Goal: Transaction & Acquisition: Purchase product/service

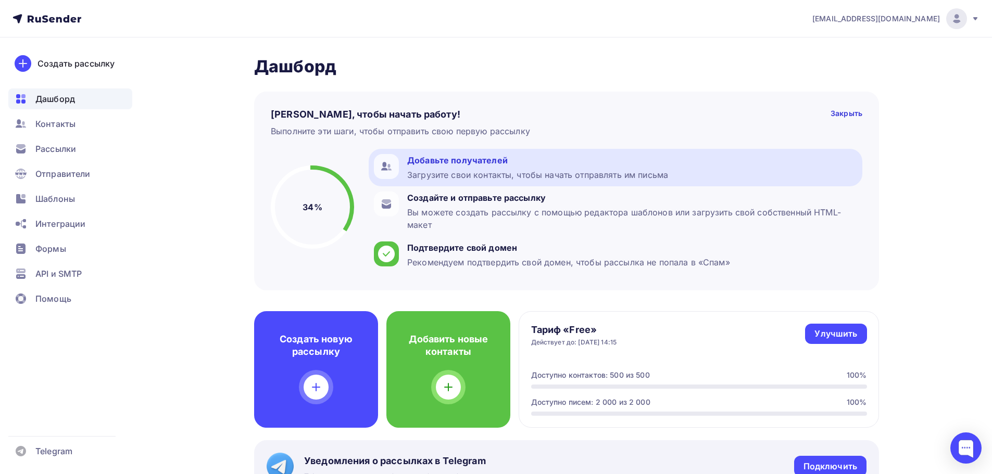
click at [580, 160] on div "Добавьте получателей" at bounding box center [537, 160] width 261 height 12
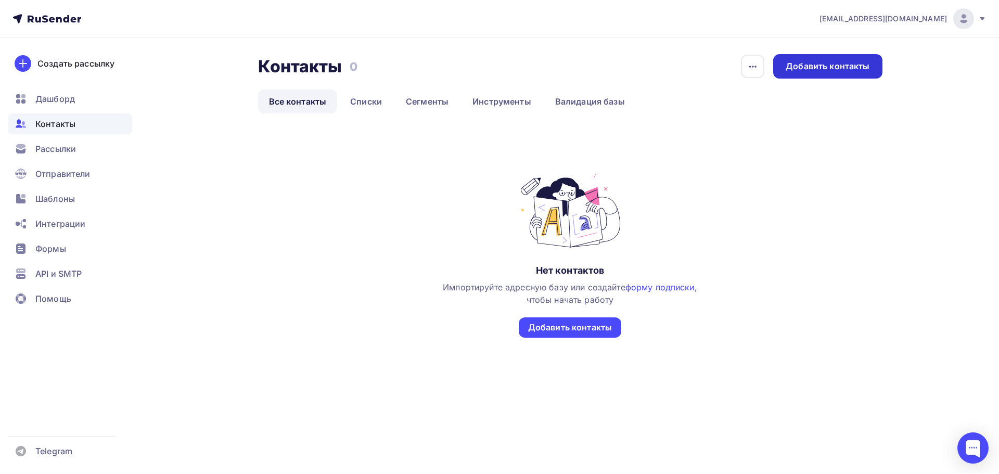
click at [841, 72] on div "Добавить контакты" at bounding box center [827, 66] width 109 height 24
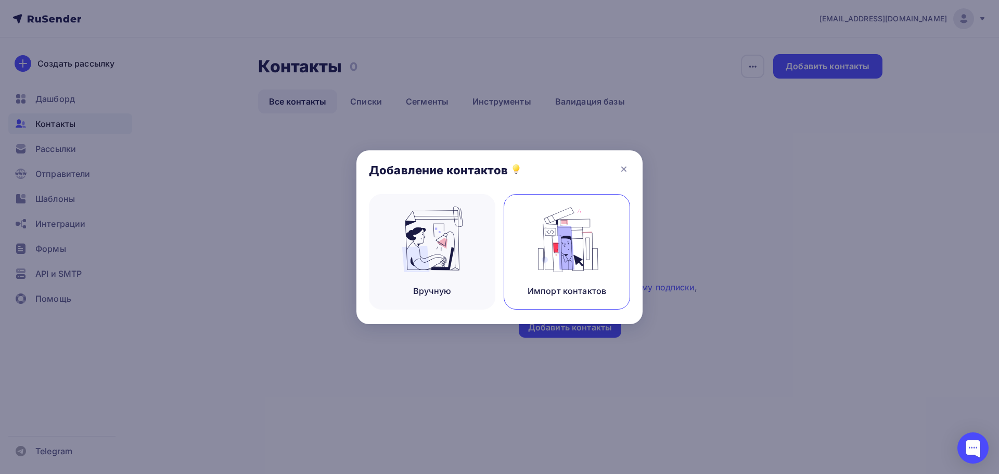
click at [556, 234] on img at bounding box center [567, 240] width 70 height 66
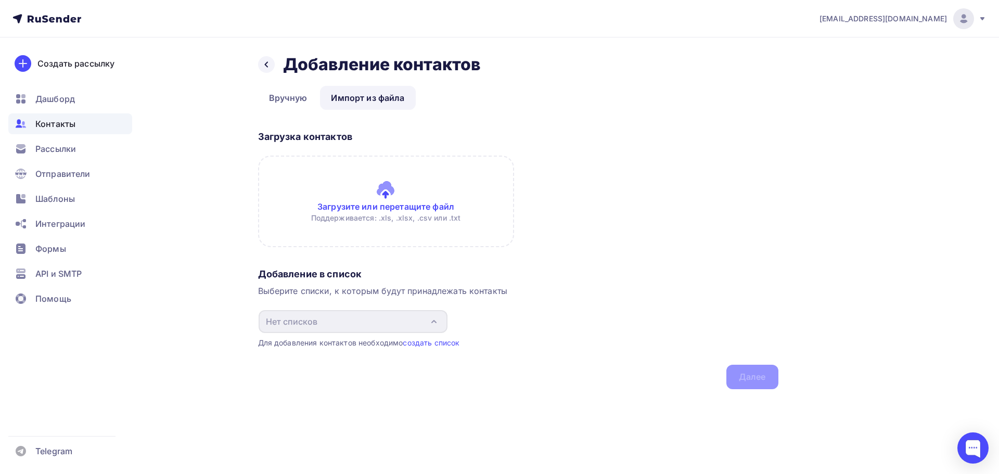
click at [377, 182] on input "file" at bounding box center [386, 202] width 256 height 92
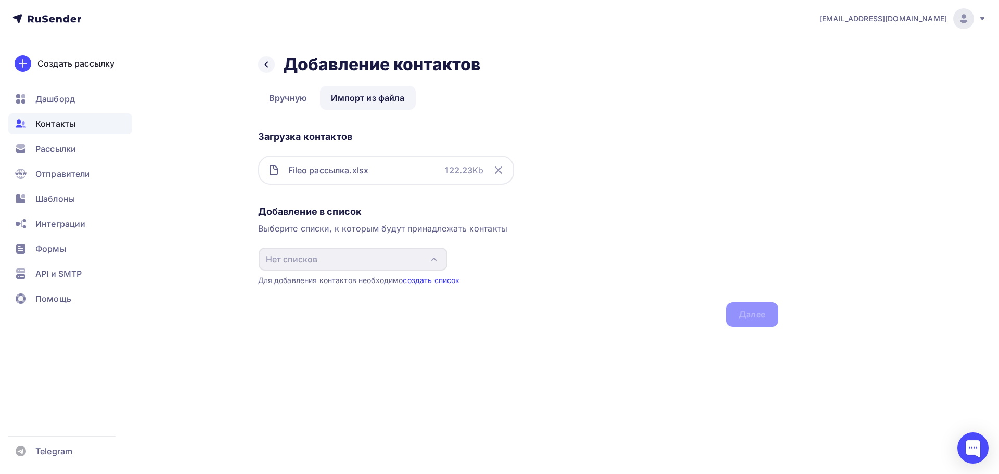
click at [428, 280] on link "создать список" at bounding box center [431, 280] width 57 height 9
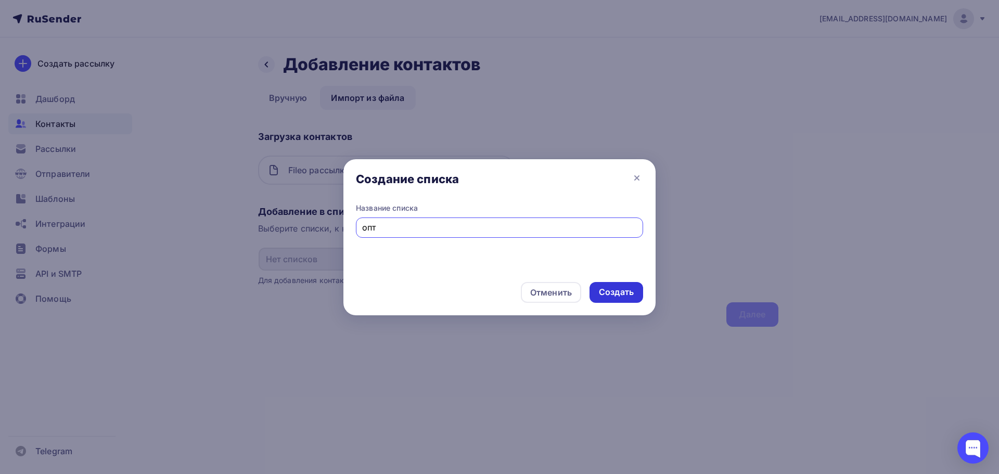
type input "опт"
click at [611, 292] on div "Создать" at bounding box center [616, 292] width 35 height 12
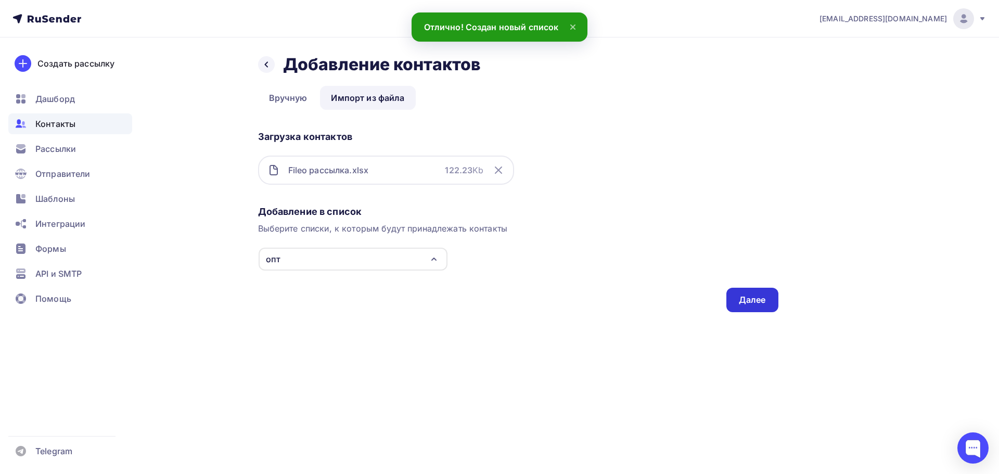
click at [742, 295] on div "Далее" at bounding box center [752, 300] width 27 height 12
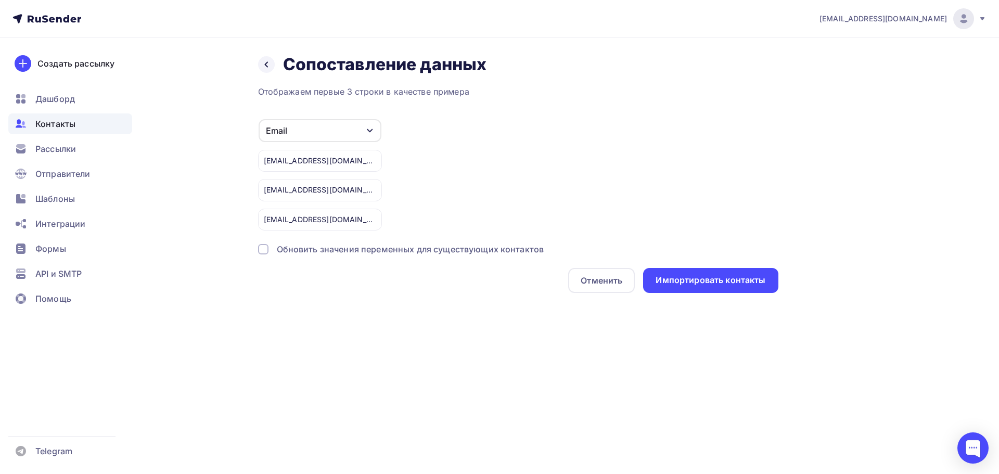
click at [493, 252] on div "Обновить значения переменных для существующих контактов" at bounding box center [411, 249] width 268 height 12
click at [688, 286] on div "Импортировать контакты" at bounding box center [711, 280] width 110 height 12
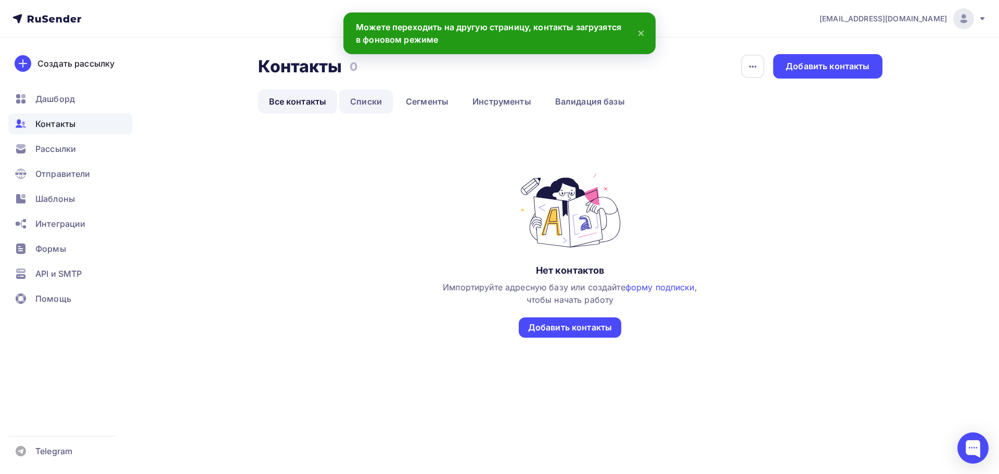
click at [372, 101] on link "Списки" at bounding box center [366, 102] width 54 height 24
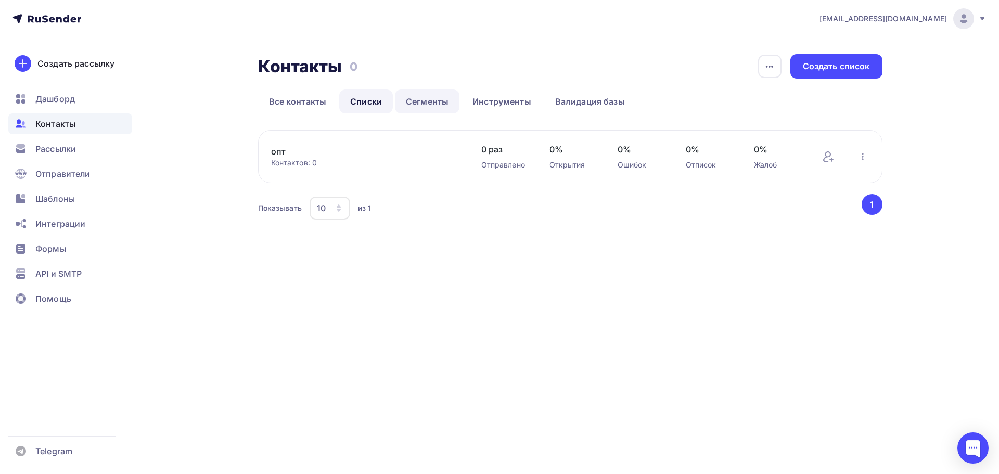
click at [429, 99] on link "Сегменты" at bounding box center [427, 102] width 65 height 24
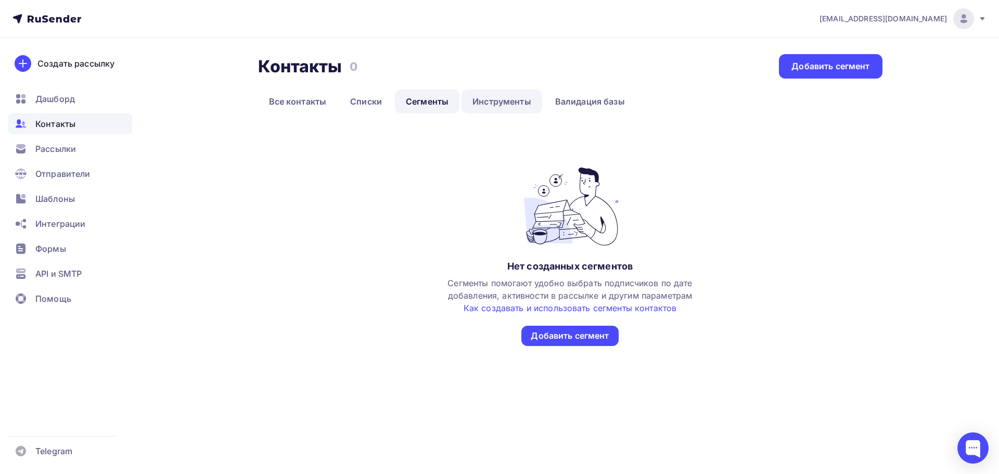
click at [511, 102] on link "Инструменты" at bounding box center [502, 102] width 81 height 24
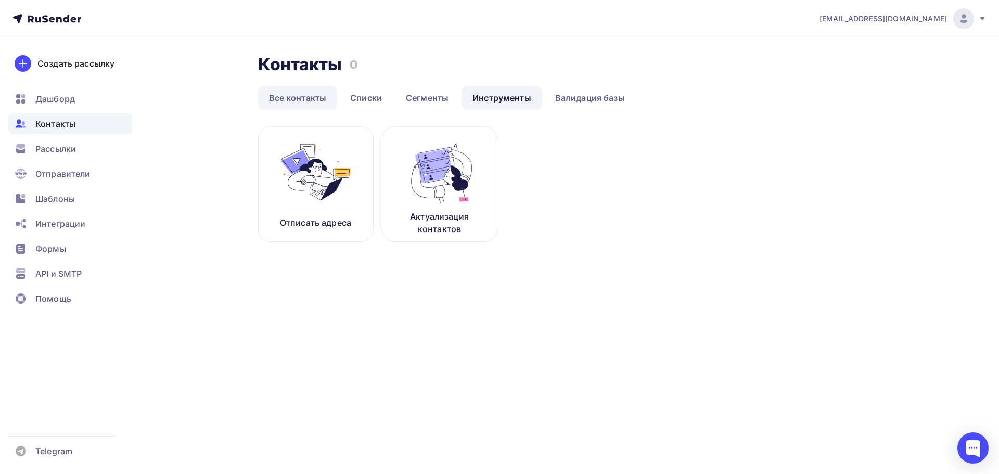
click at [313, 102] on link "Все контакты" at bounding box center [298, 98] width 80 height 24
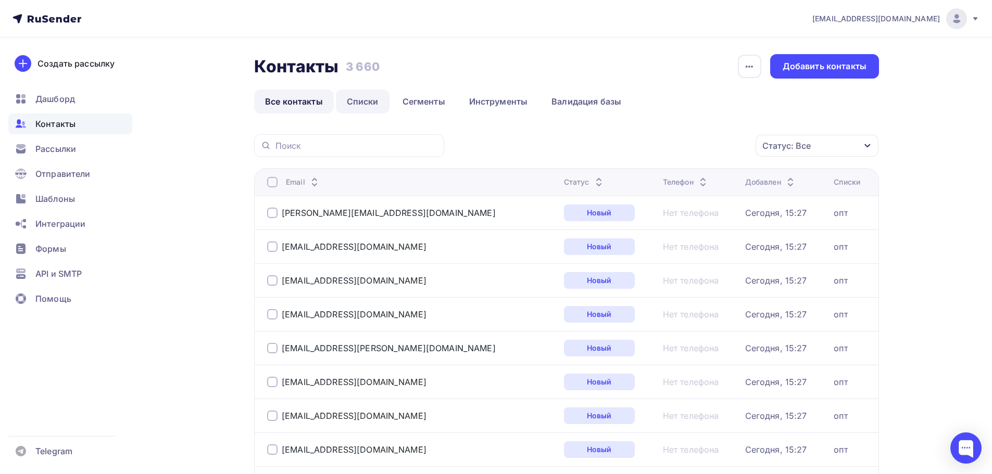
click at [364, 93] on link "Списки" at bounding box center [363, 102] width 54 height 24
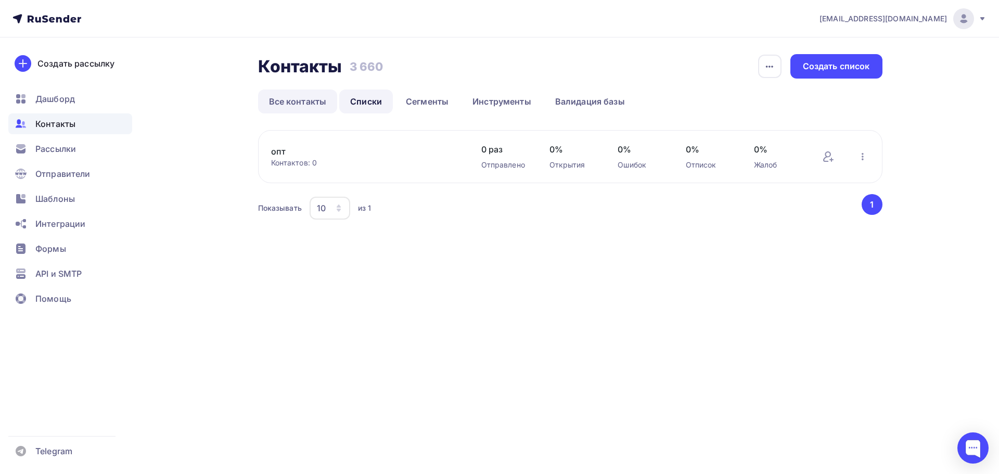
click at [316, 98] on link "Все контакты" at bounding box center [298, 102] width 80 height 24
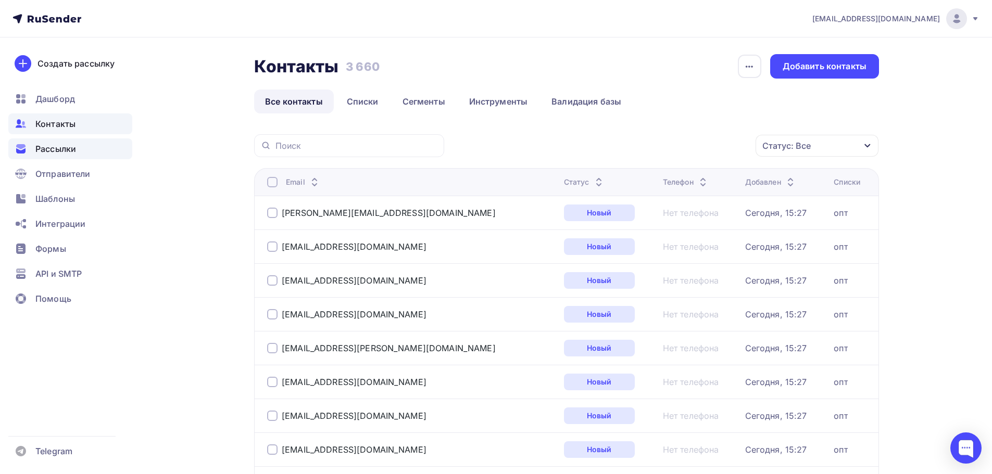
click at [84, 150] on div "Рассылки" at bounding box center [70, 148] width 124 height 21
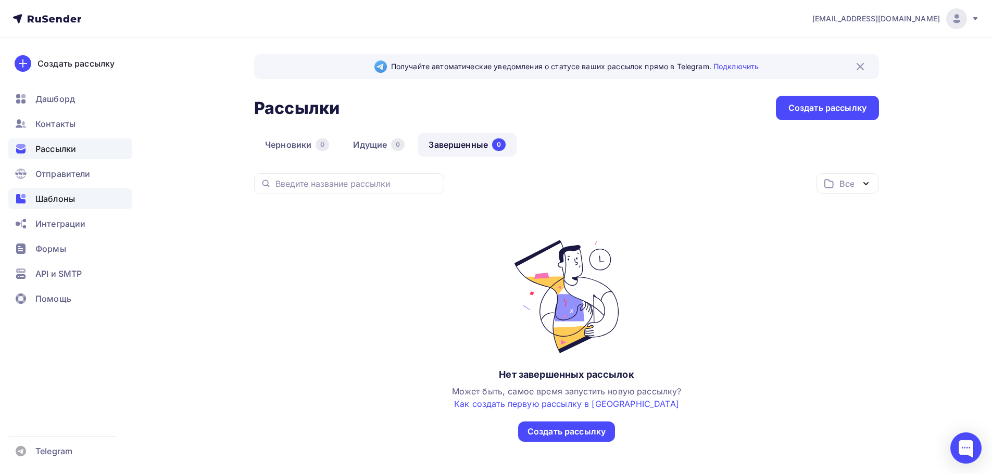
click at [69, 200] on span "Шаблоны" at bounding box center [55, 199] width 40 height 12
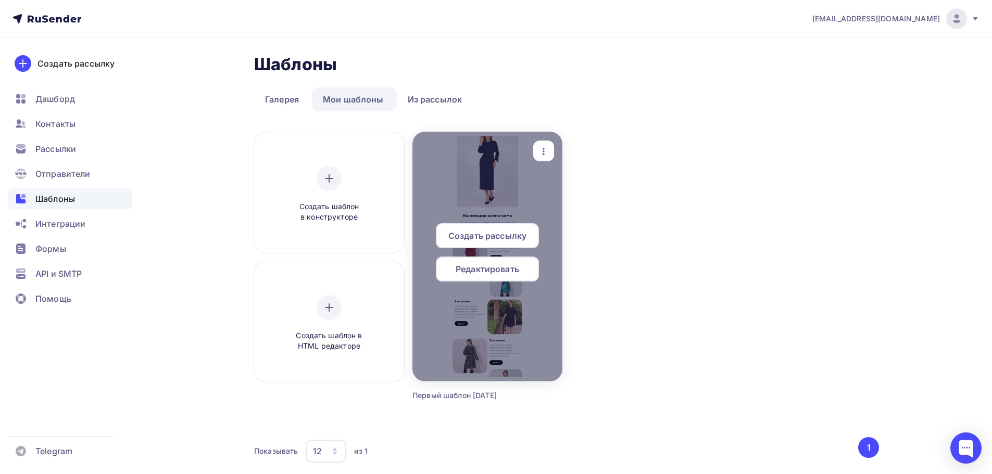
click at [470, 162] on div at bounding box center [487, 257] width 150 height 250
click at [484, 269] on span "Редактировать" at bounding box center [487, 269] width 64 height 12
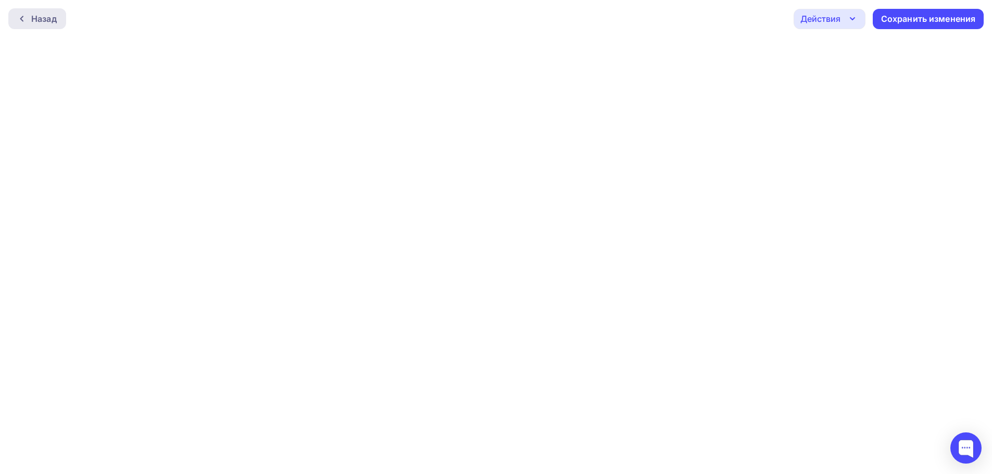
click at [53, 15] on div "Назад" at bounding box center [44, 18] width 26 height 12
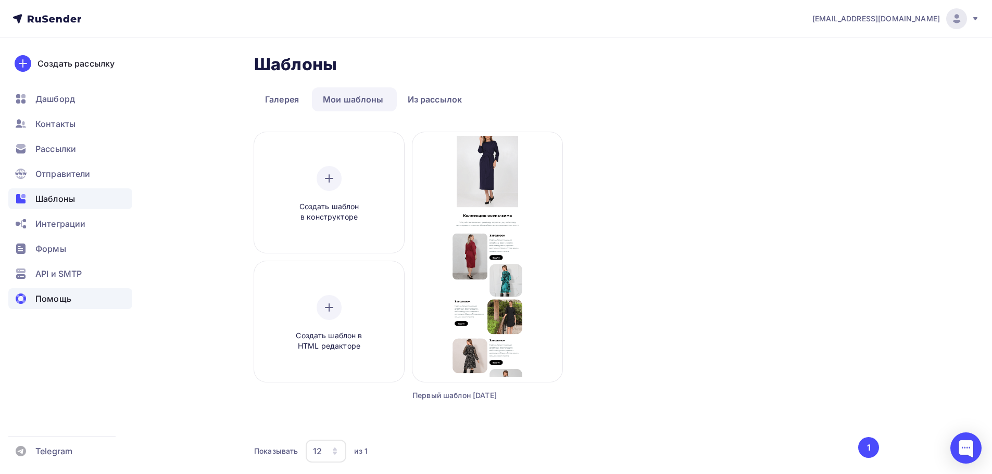
click at [79, 296] on div "Помощь" at bounding box center [70, 298] width 124 height 21
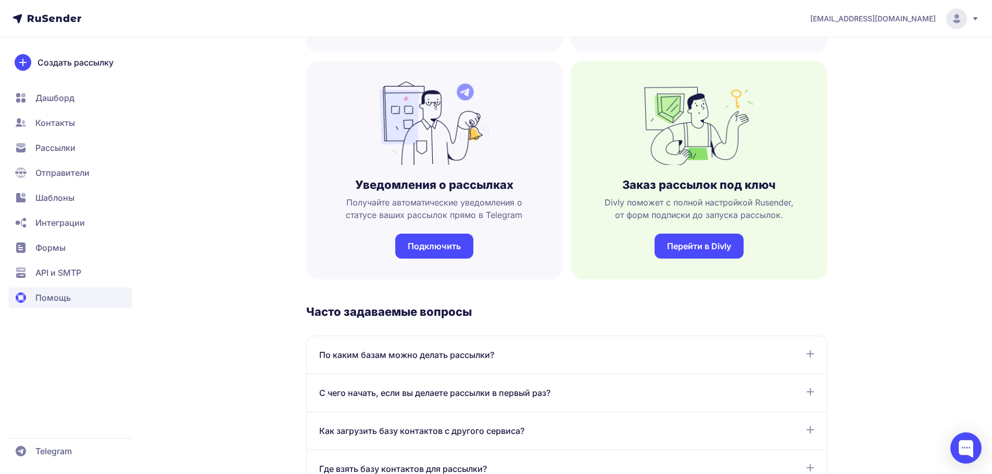
scroll to position [312, 0]
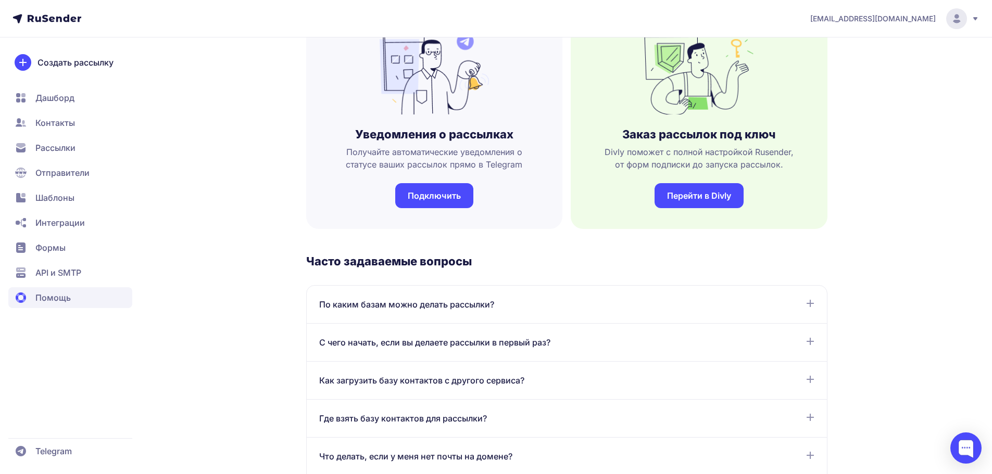
click at [451, 355] on div "С чего начать, если вы делаете рассылки в первый раз? Для отправки первой рассы…" at bounding box center [567, 343] width 520 height 38
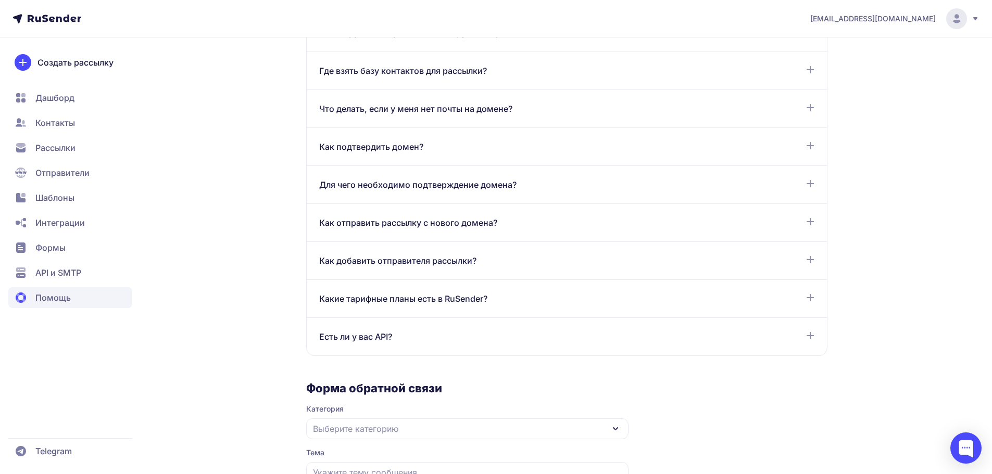
scroll to position [729, 0]
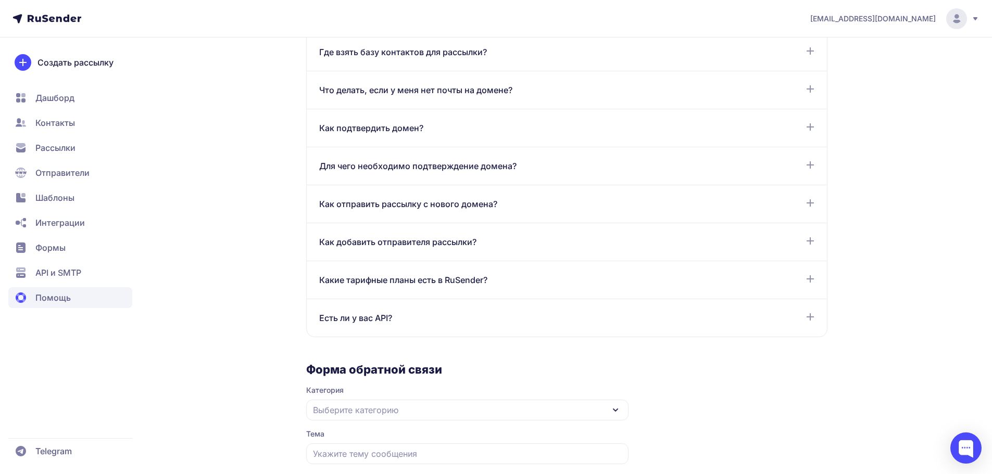
click at [438, 322] on div "Есть ли у вас API?" at bounding box center [566, 318] width 495 height 12
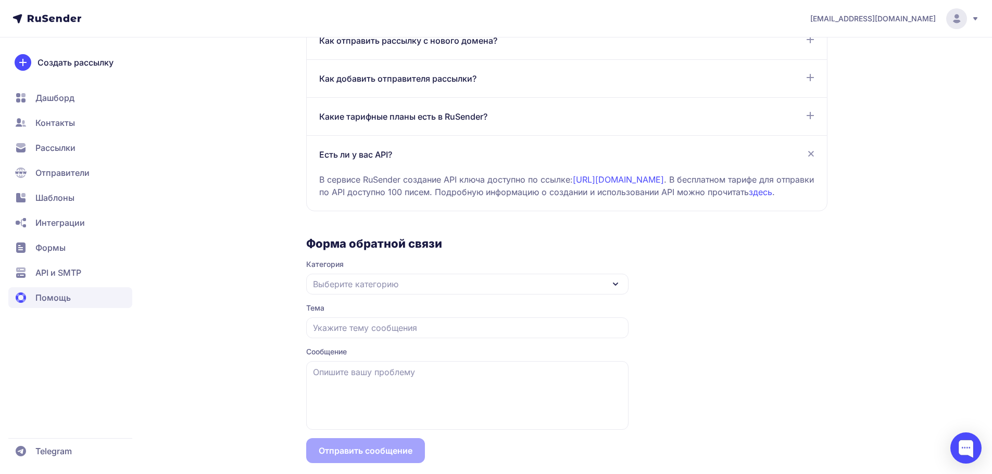
scroll to position [919, 0]
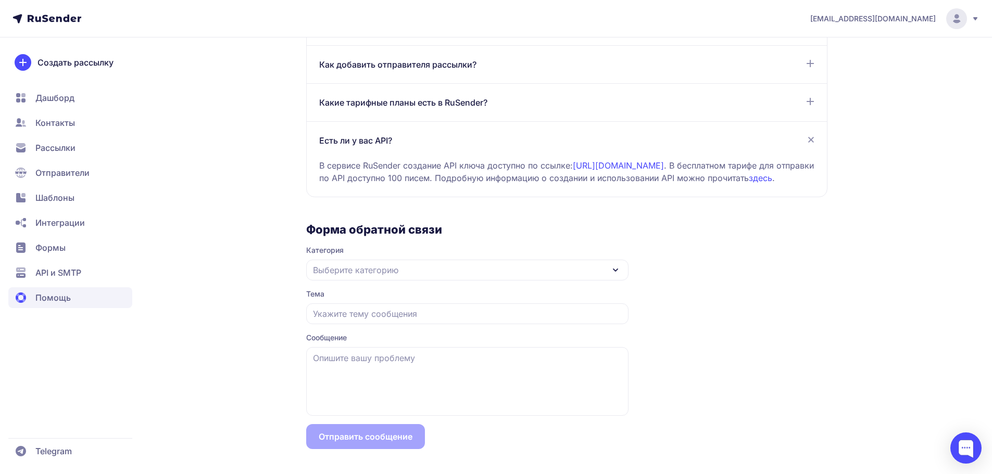
click at [641, 160] on link "https://beta.rusender.ru/api" at bounding box center [618, 165] width 91 height 10
click at [59, 190] on span "Шаблоны" at bounding box center [70, 197] width 124 height 21
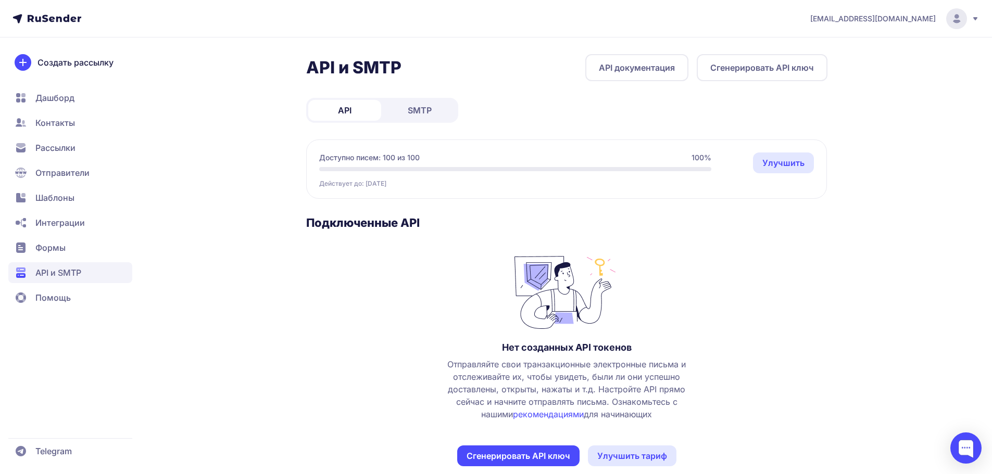
click at [62, 291] on span "Помощь" at bounding box center [70, 297] width 124 height 21
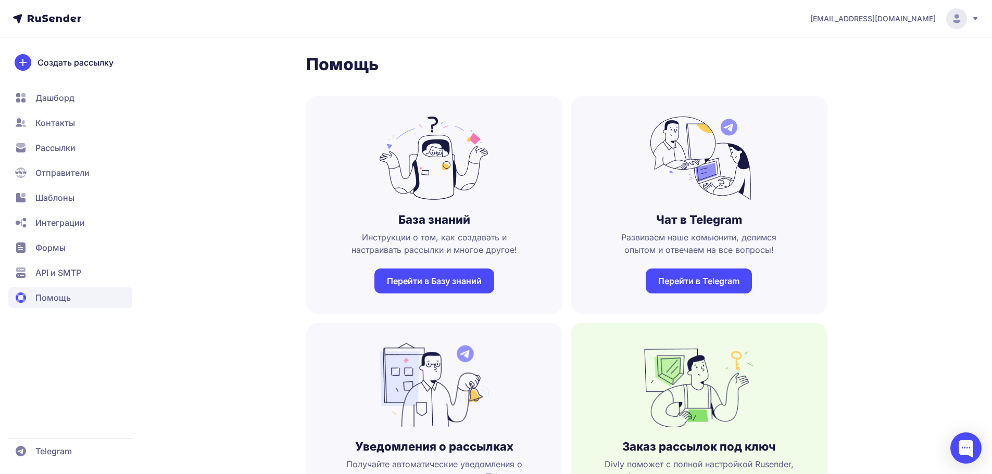
click at [418, 285] on link "Перейти в Базу знаний" at bounding box center [434, 281] width 120 height 25
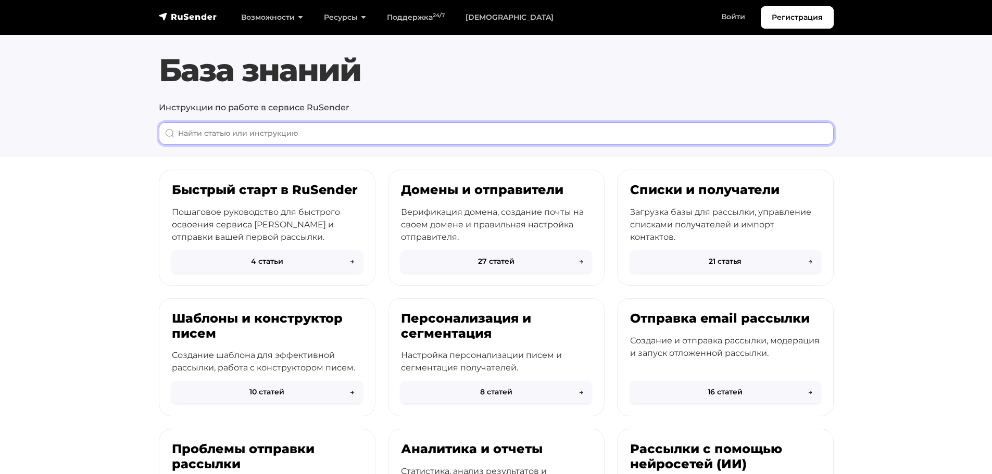
click at [379, 141] on input "When autocomplete results are available use up and down arrows to review and en…" at bounding box center [496, 133] width 675 height 22
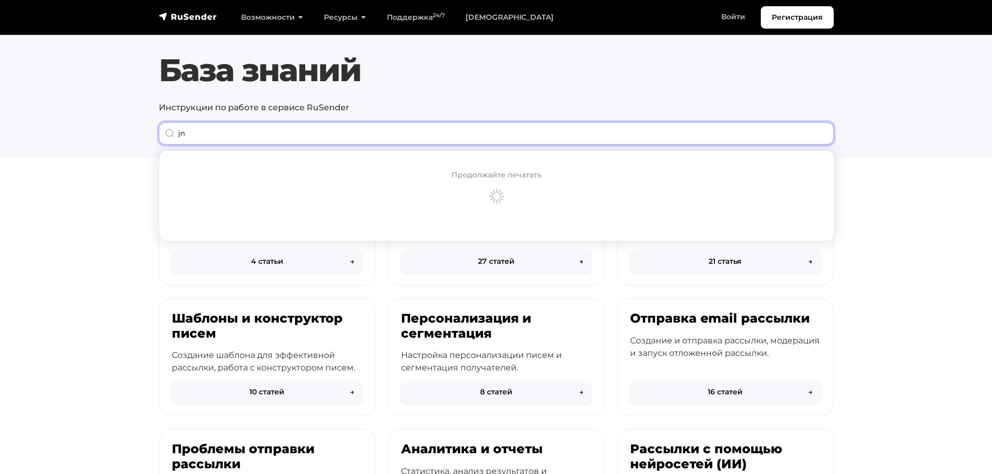
type input "j"
type input "отписка"
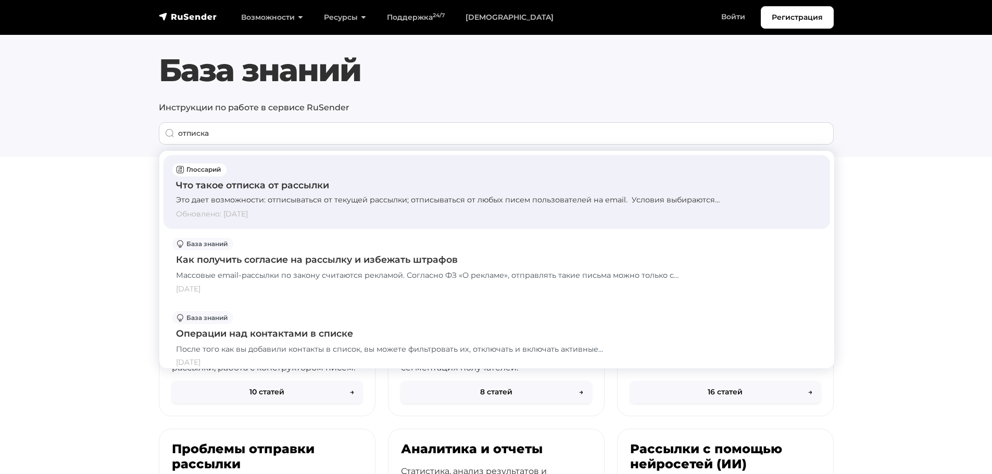
click at [357, 183] on div "Что такое отписка от рассылки" at bounding box center [496, 186] width 641 height 14
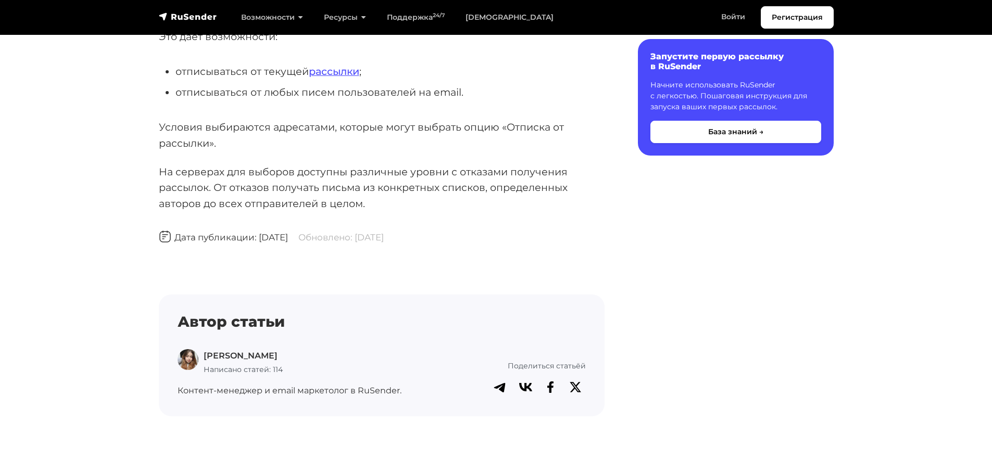
scroll to position [52, 0]
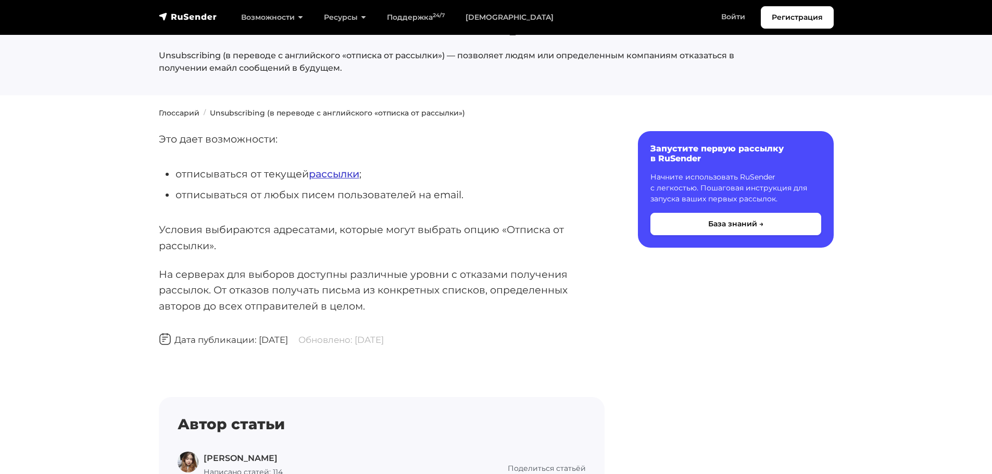
click at [342, 176] on link "рассылки" at bounding box center [334, 174] width 50 height 12
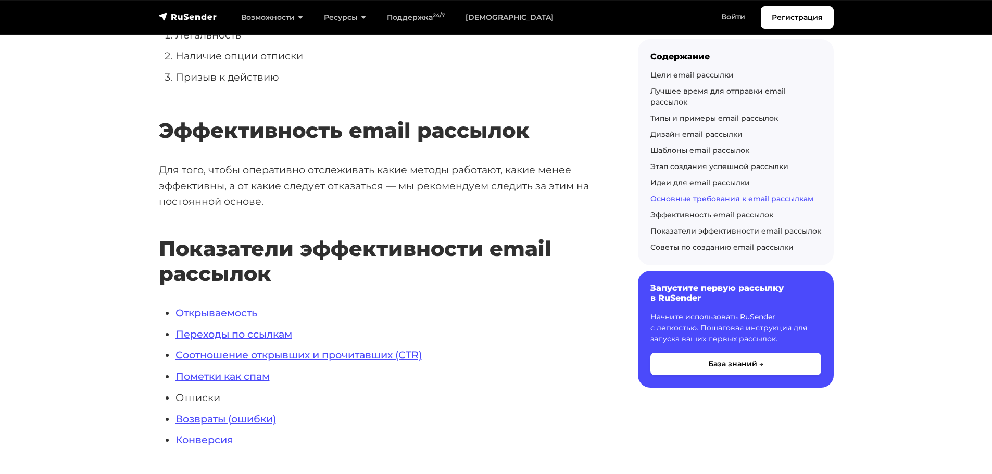
scroll to position [5517, 0]
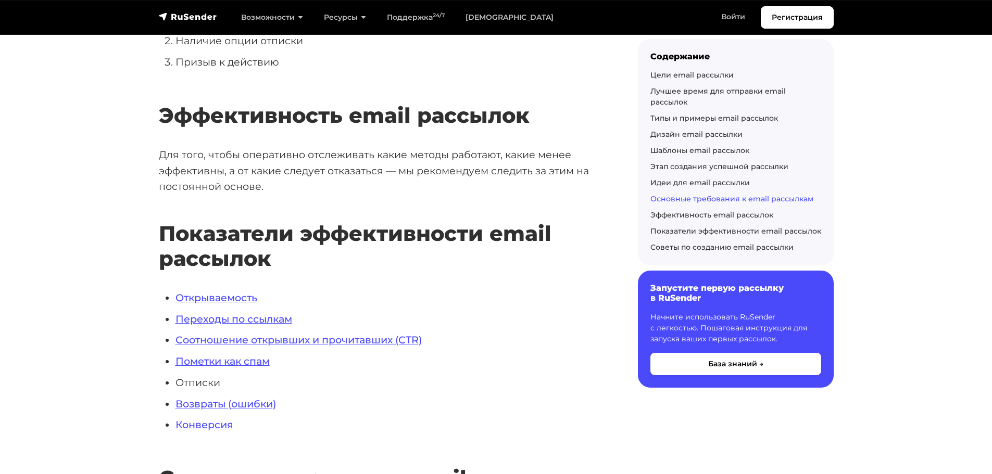
click at [215, 391] on li "Отписки" at bounding box center [389, 383] width 429 height 16
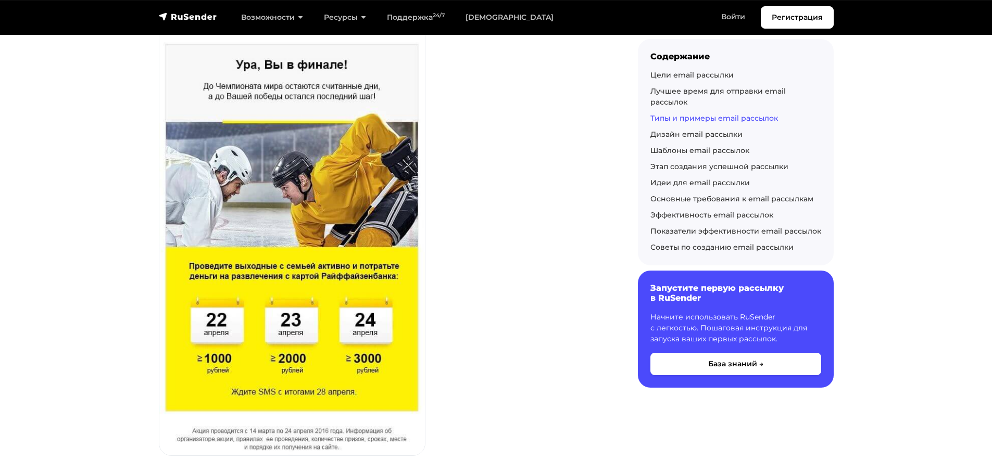
scroll to position [1503, 0]
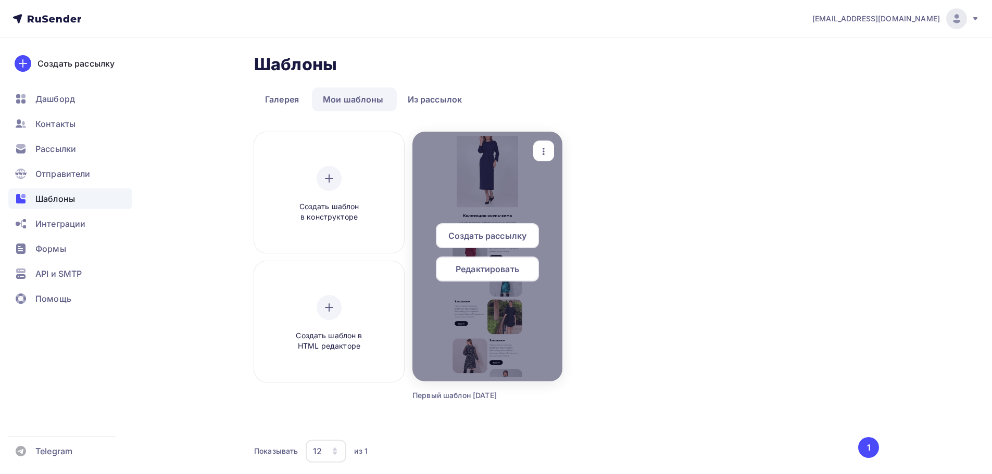
click at [447, 224] on div "Создать рассылку" at bounding box center [487, 235] width 103 height 25
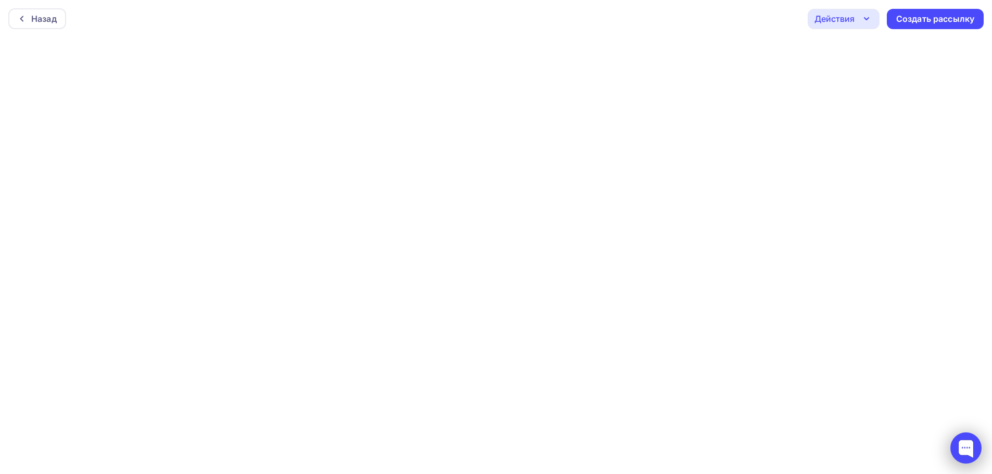
click at [973, 455] on div at bounding box center [965, 448] width 31 height 31
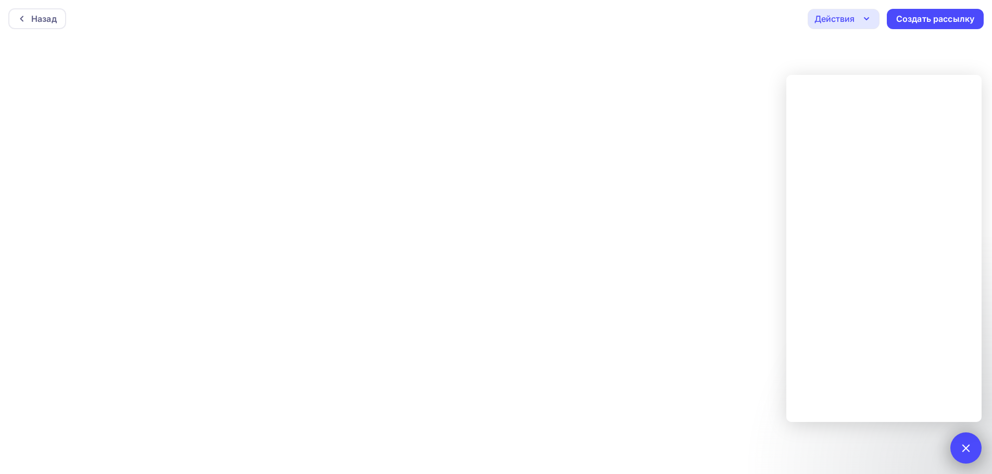
click at [969, 447] on div at bounding box center [965, 448] width 14 height 14
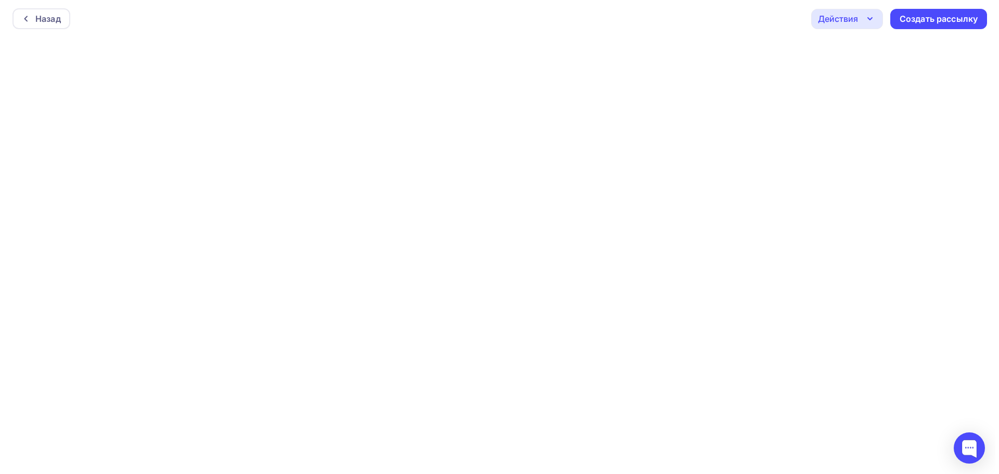
scroll to position [3, 0]
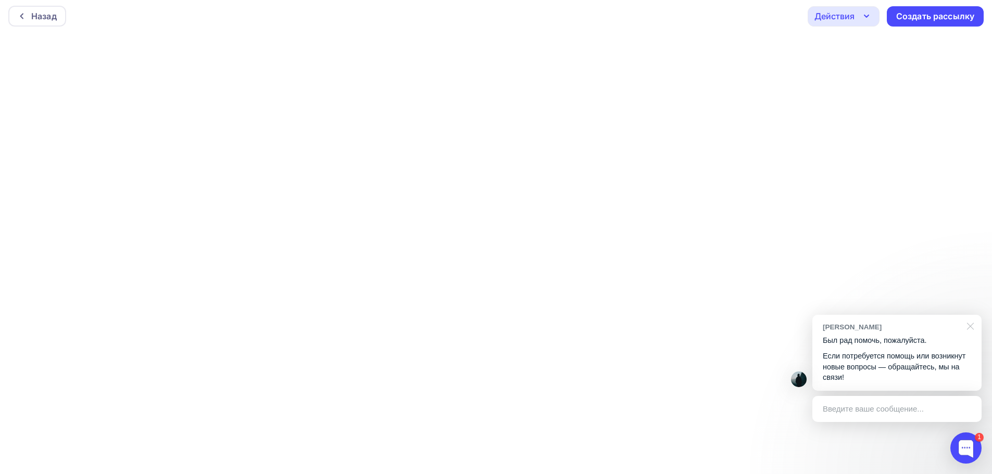
click at [968, 326] on div at bounding box center [968, 325] width 26 height 21
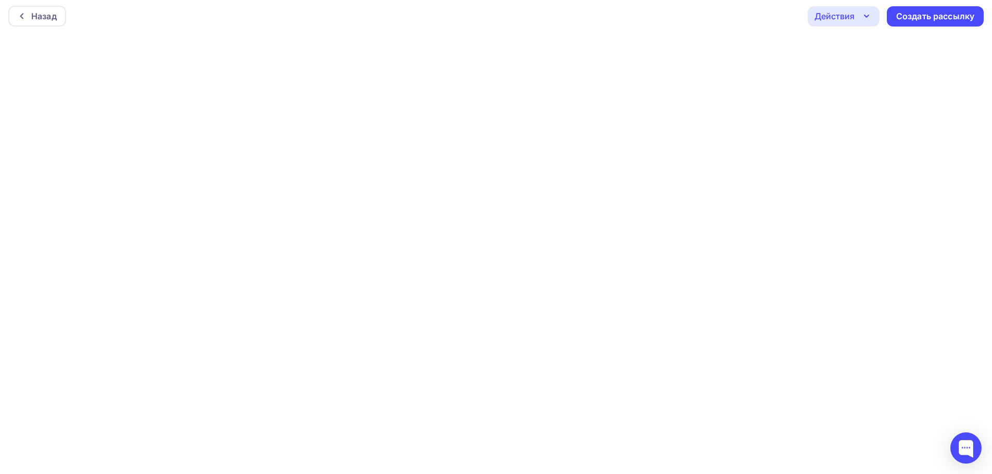
click at [862, 14] on icon "button" at bounding box center [866, 16] width 12 height 12
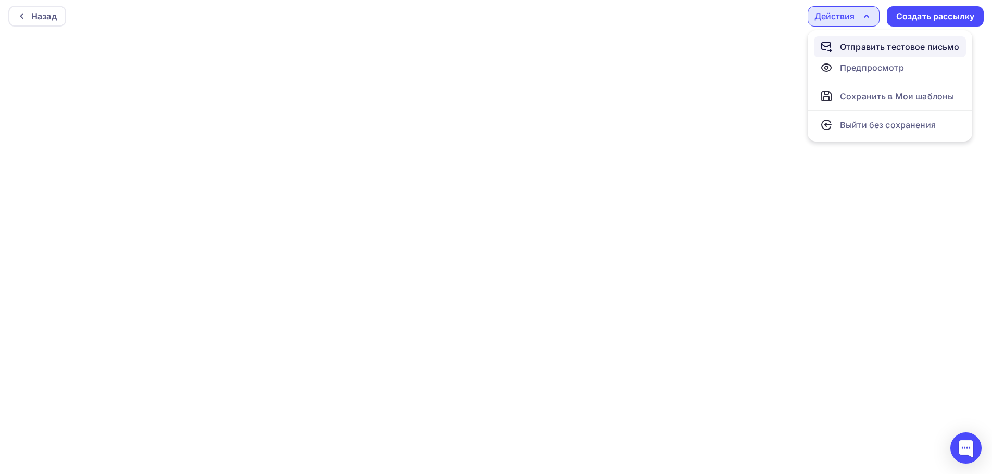
click at [881, 54] on link "Отправить тестовое письмо" at bounding box center [890, 46] width 152 height 21
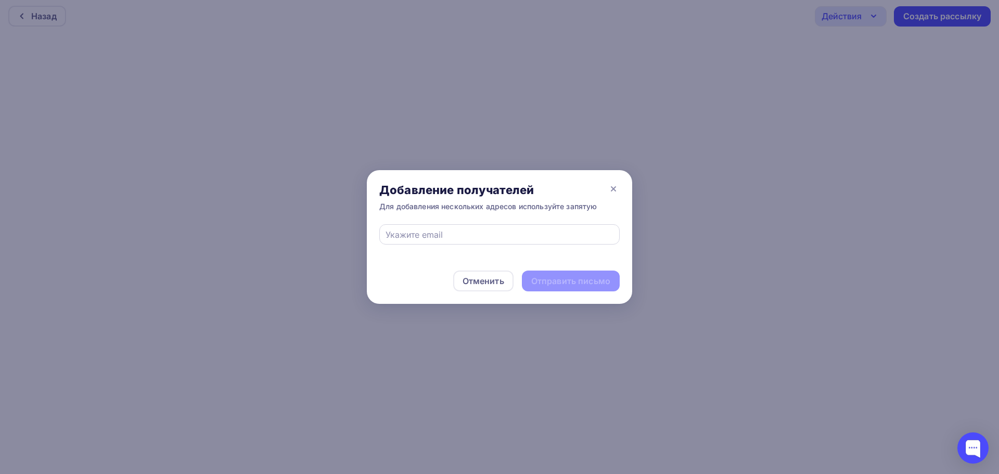
click at [522, 244] on div at bounding box center [499, 234] width 240 height 20
click at [524, 236] on input "text" at bounding box center [500, 235] width 229 height 12
type input "д"
type input "leontim@mail.ru"
click at [559, 280] on div "Отправить письмо" at bounding box center [570, 281] width 79 height 12
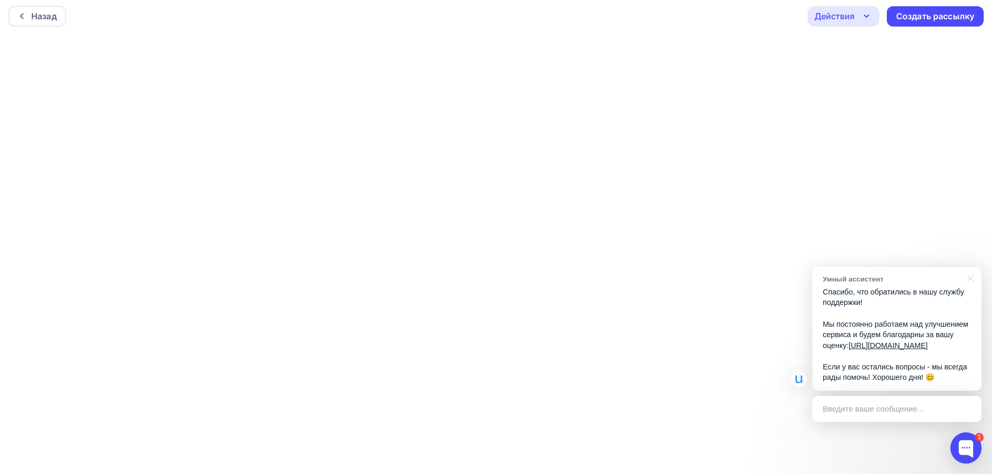
click at [973, 268] on div at bounding box center [968, 277] width 26 height 21
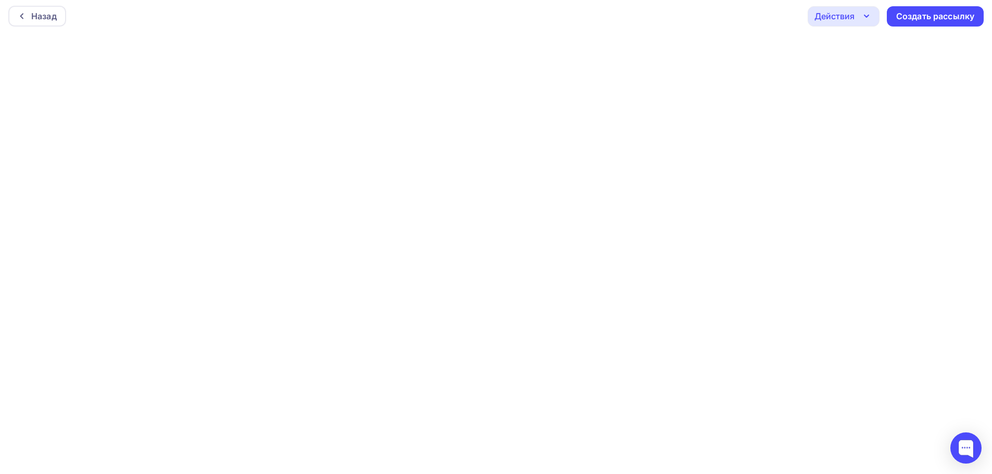
click at [844, 21] on div "Действия" at bounding box center [834, 16] width 40 height 12
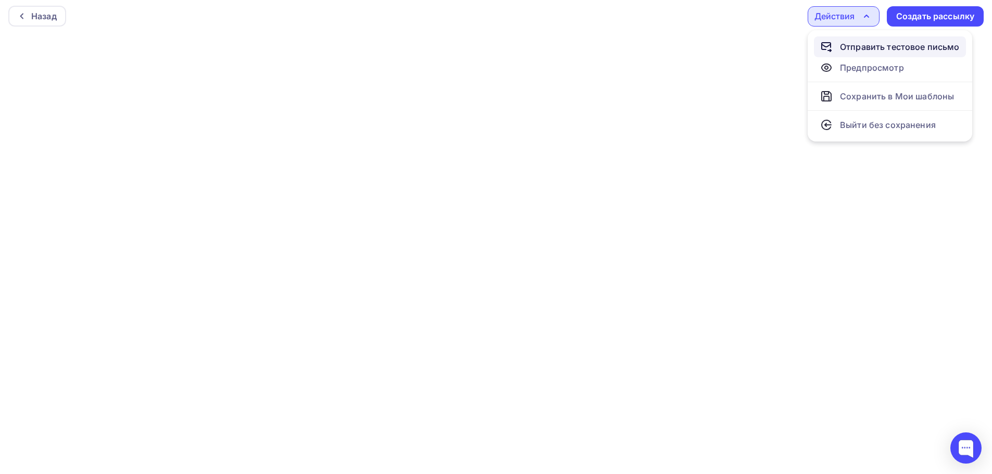
click at [844, 57] on link "Отправить тестовое письмо" at bounding box center [890, 46] width 152 height 21
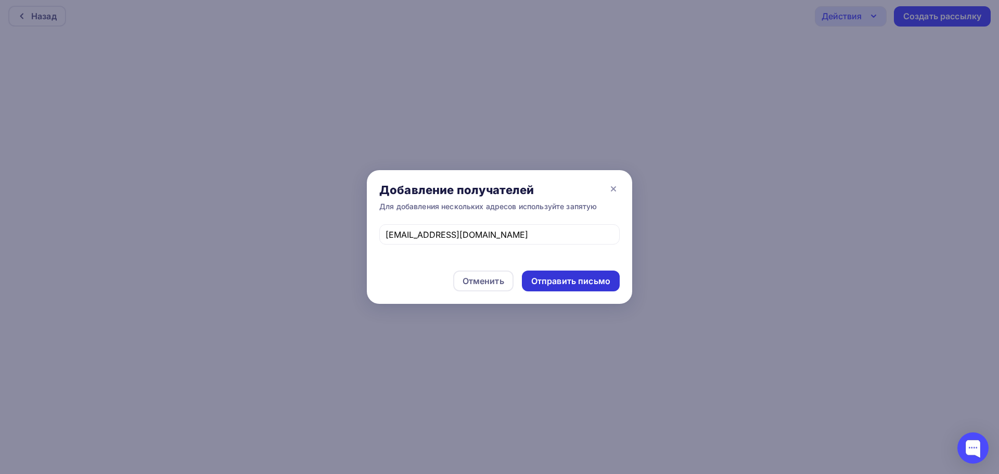
click at [572, 274] on div "Отправить письмо" at bounding box center [571, 281] width 98 height 21
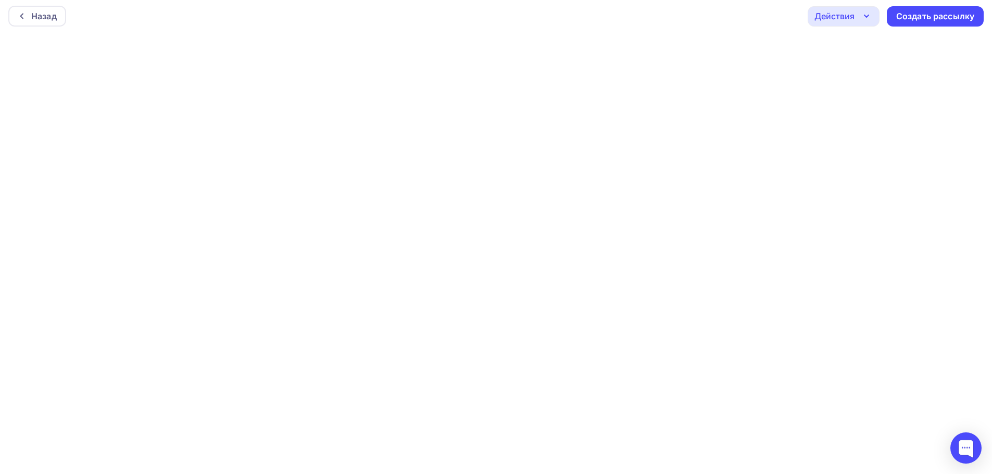
click at [839, 11] on div "Действия" at bounding box center [834, 16] width 40 height 12
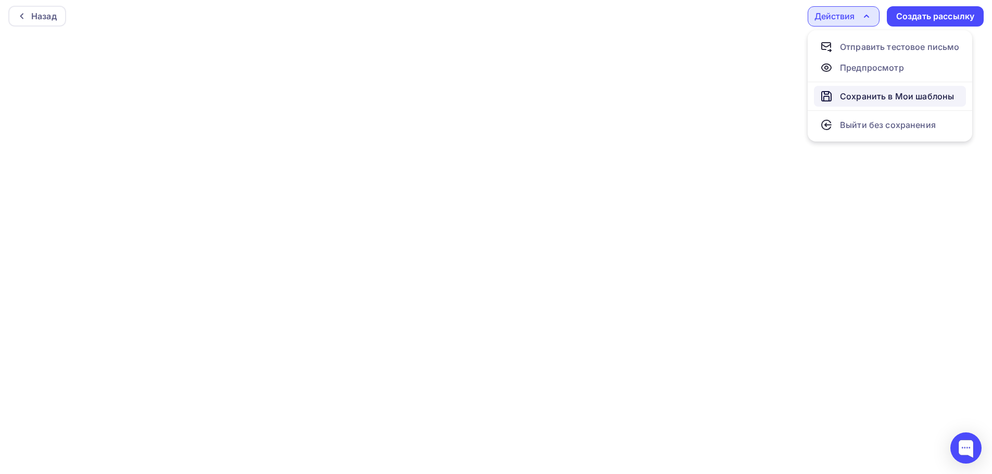
click at [851, 93] on div "Сохранить в Мои шаблоны" at bounding box center [897, 96] width 114 height 12
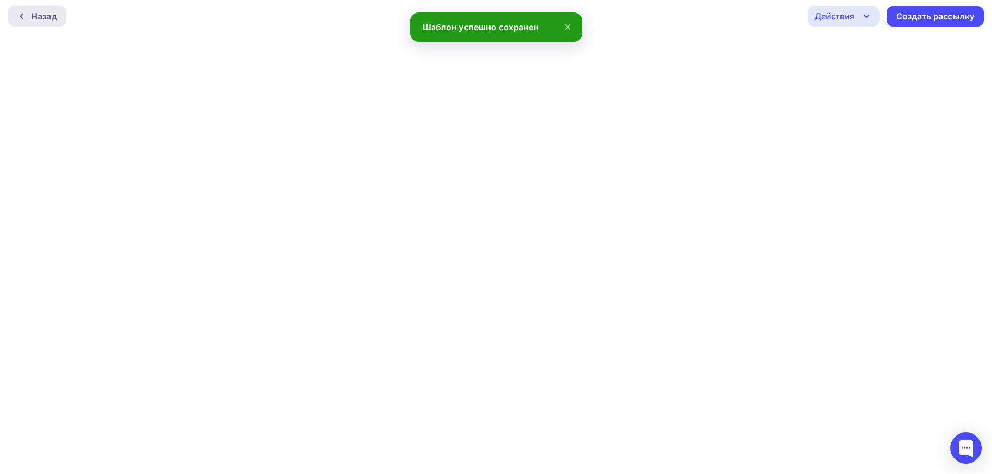
click at [47, 22] on div "Назад" at bounding box center [37, 16] width 58 height 21
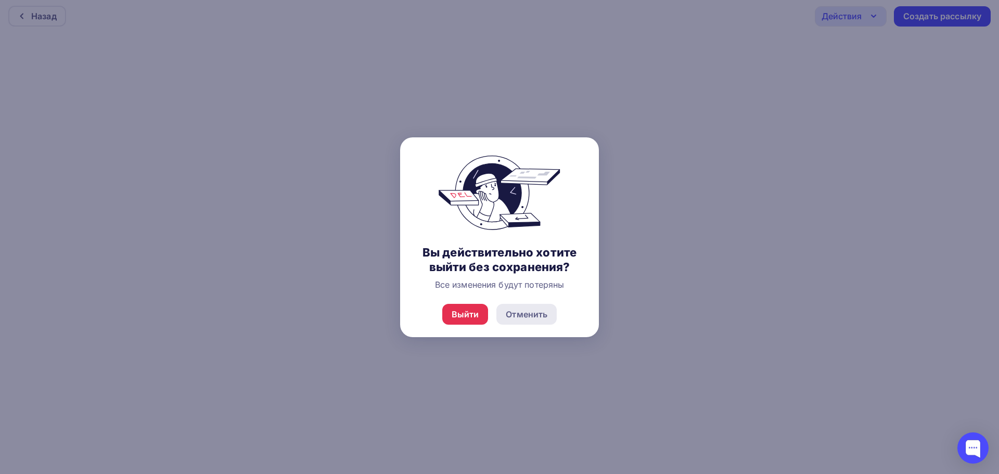
click at [523, 310] on div "Отменить" at bounding box center [527, 314] width 42 height 12
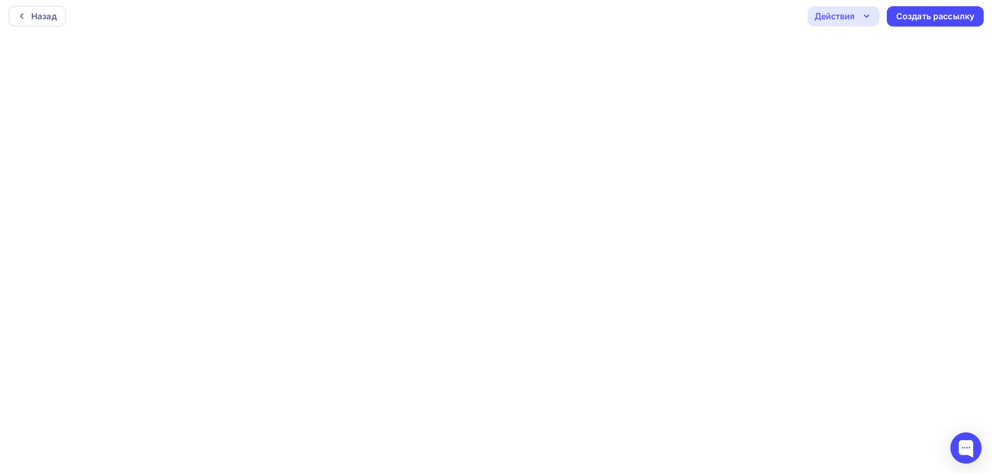
click at [864, 19] on icon "button" at bounding box center [866, 16] width 12 height 12
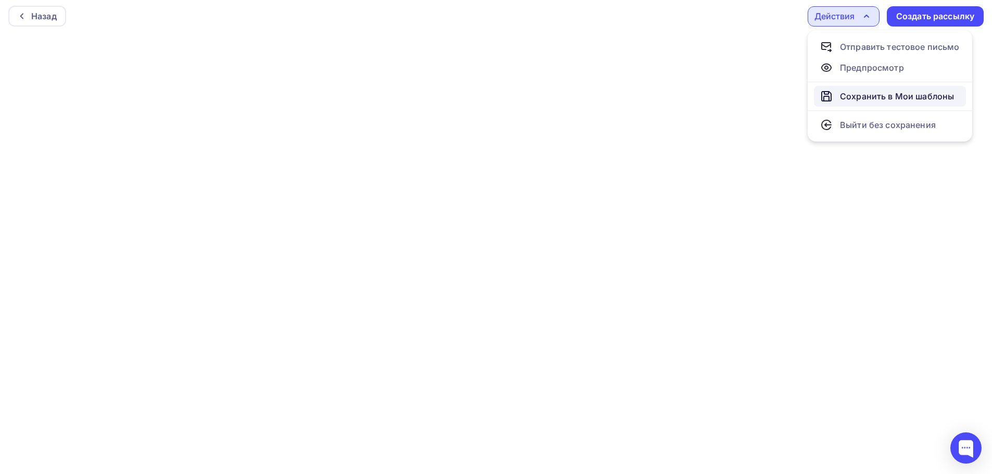
click at [860, 93] on div "Сохранить в Мои шаблоны" at bounding box center [897, 96] width 114 height 12
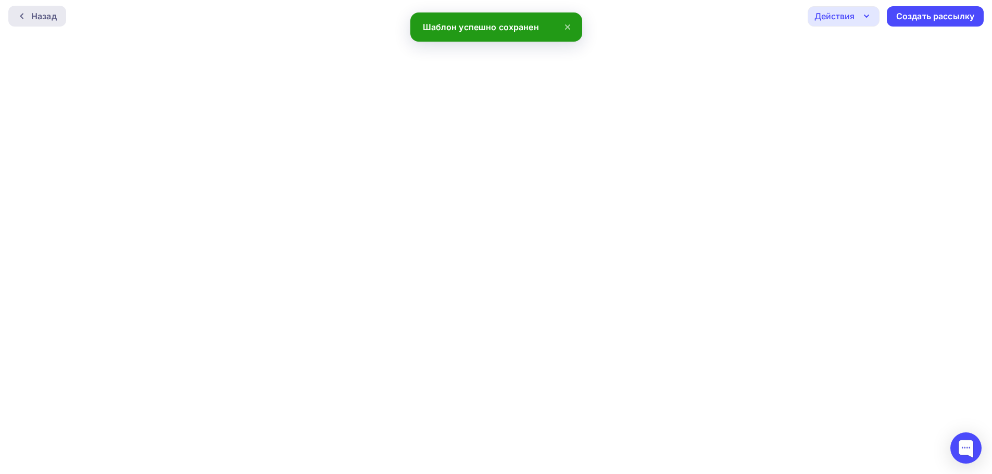
drag, startPoint x: 33, startPoint y: 3, endPoint x: 37, endPoint y: 18, distance: 16.0
click at [35, 13] on div "Назад Действия Отправить тестовое письмо Предпросмотр Сохранить в Мои шаблоны В…" at bounding box center [496, 15] width 992 height 37
click at [37, 18] on div "Назад" at bounding box center [44, 16] width 26 height 12
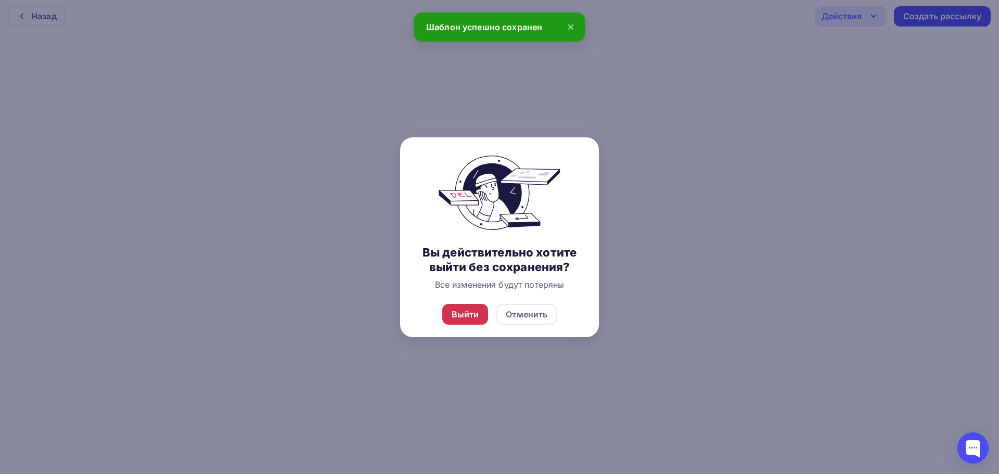
click at [485, 314] on div "Выйти" at bounding box center [465, 314] width 46 height 21
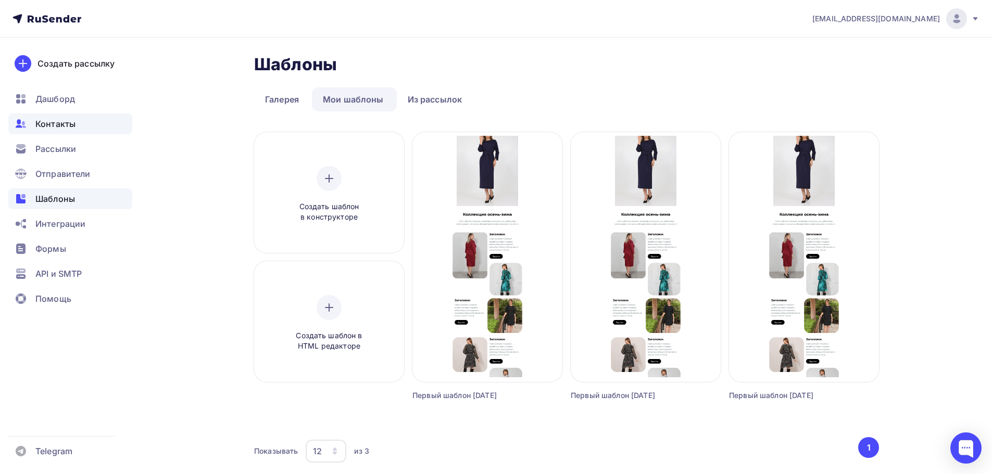
click at [76, 121] on div "Контакты" at bounding box center [70, 123] width 124 height 21
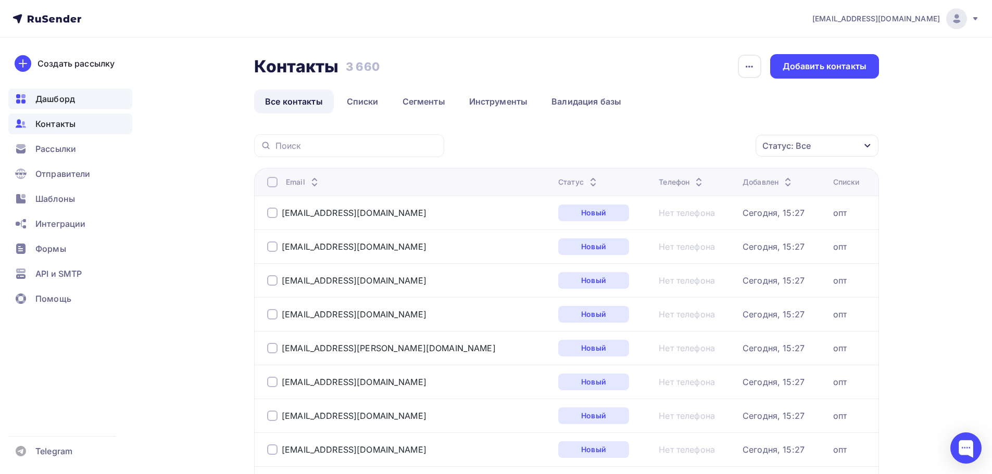
click at [74, 102] on span "Дашборд" at bounding box center [55, 99] width 40 height 12
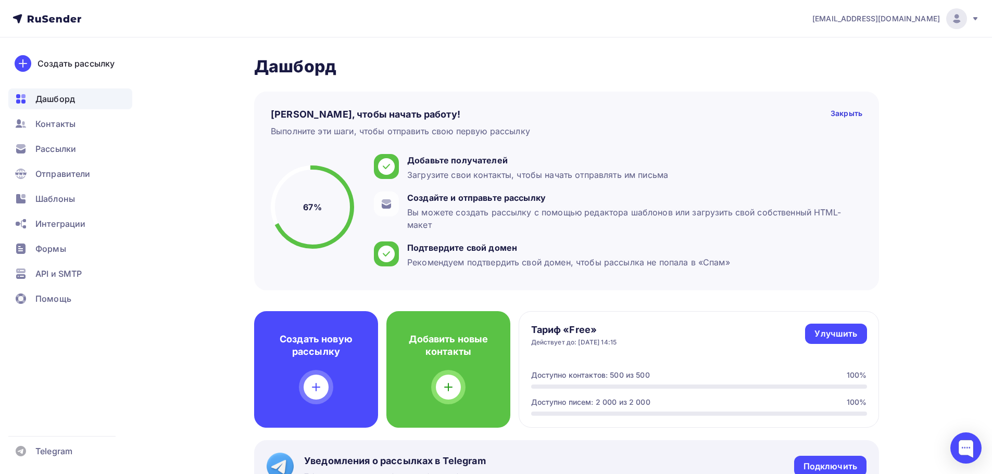
click at [338, 199] on circle at bounding box center [312, 207] width 79 height 79
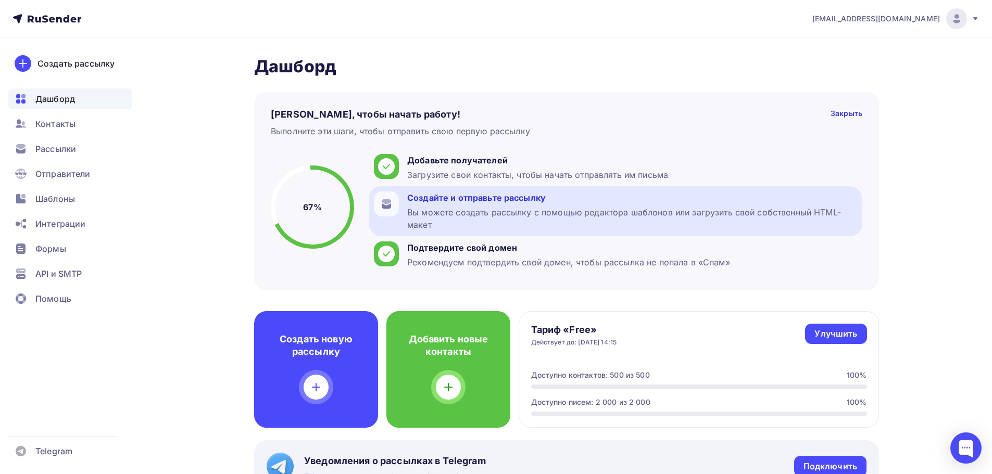
click at [466, 199] on div "Создайте и отправьте рассылку" at bounding box center [632, 198] width 450 height 12
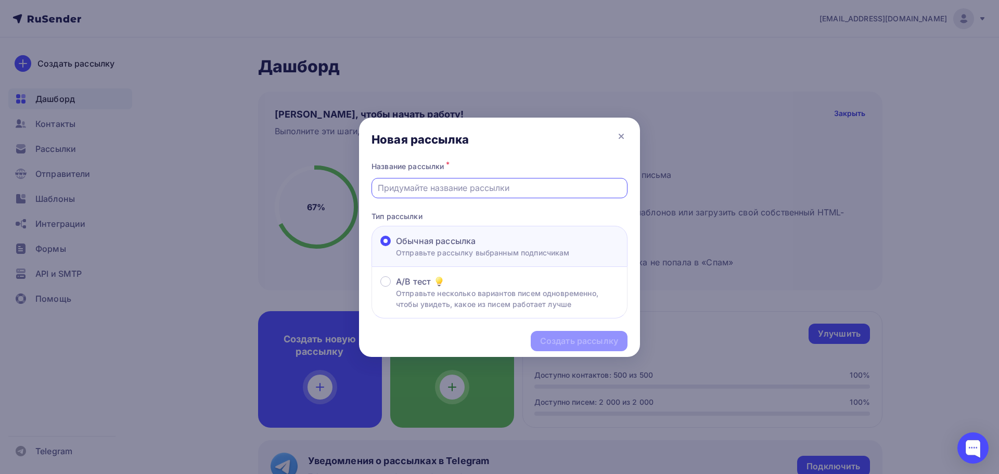
click at [473, 183] on input "text" at bounding box center [500, 188] width 244 height 12
type input "тест"
click at [575, 335] on div "Создать рассылку" at bounding box center [579, 341] width 78 height 12
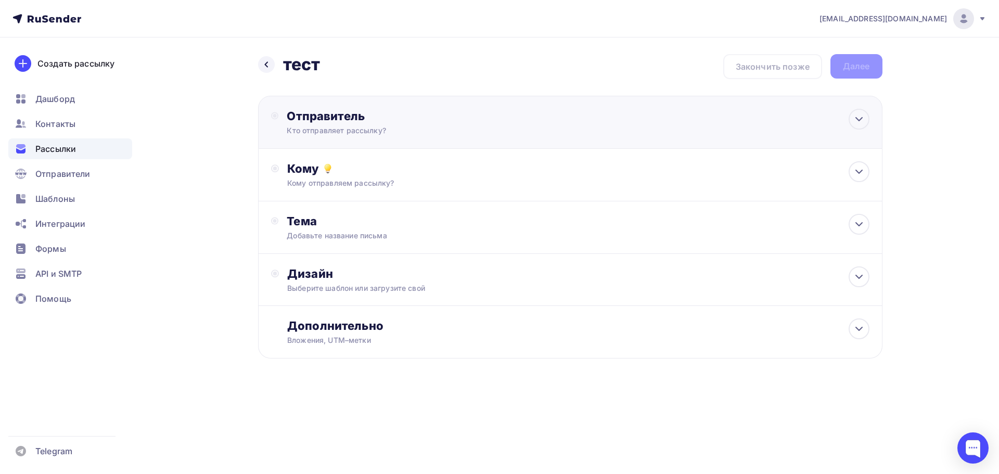
click at [307, 135] on div "Кто отправляет рассылку?" at bounding box center [388, 130] width 203 height 10
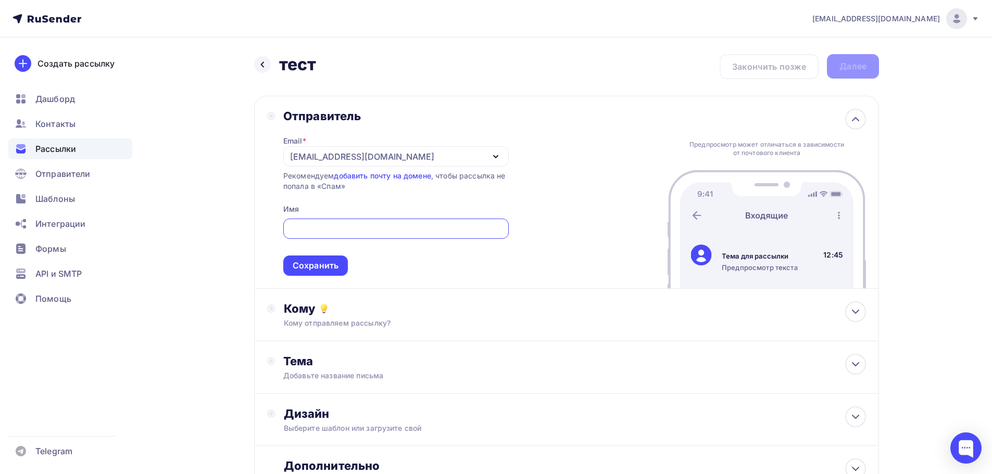
click at [439, 157] on div "fle4dmin@yandex.ru" at bounding box center [395, 156] width 225 height 20
click at [338, 307] on div "Кому" at bounding box center [575, 308] width 582 height 15
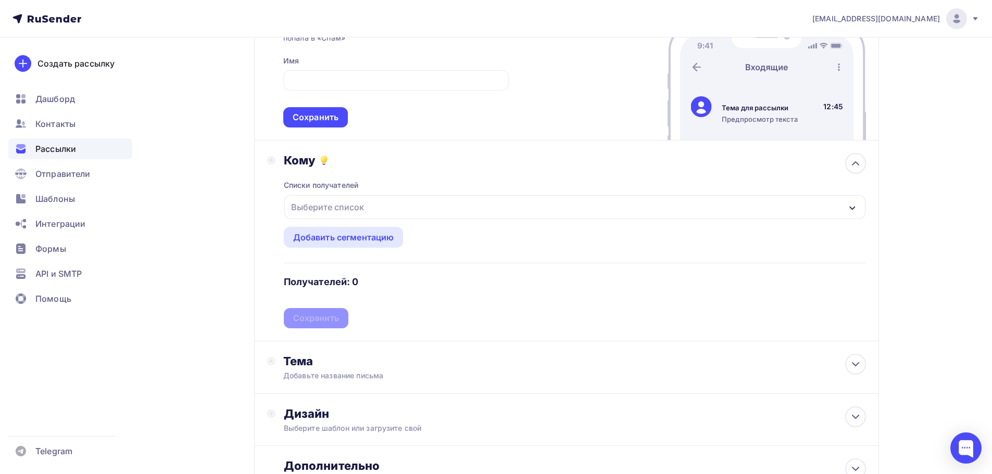
scroll to position [208, 0]
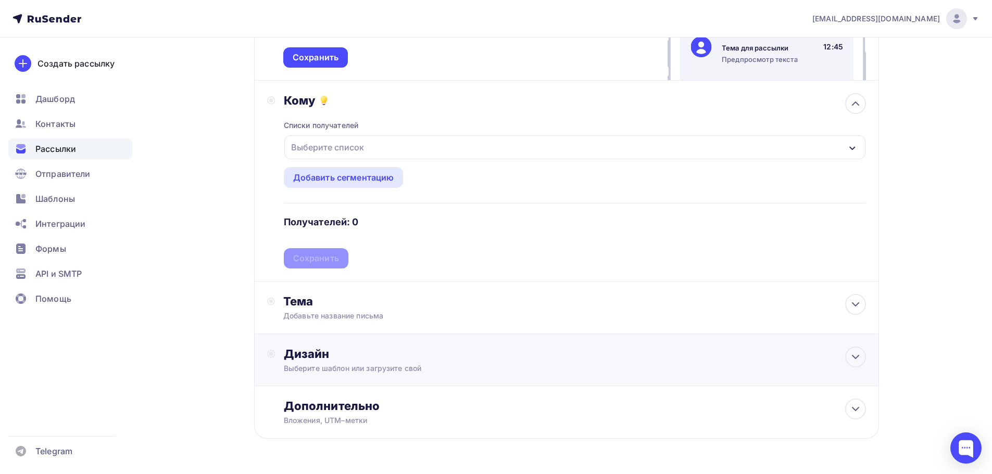
click at [346, 352] on div "Дизайн" at bounding box center [575, 354] width 582 height 15
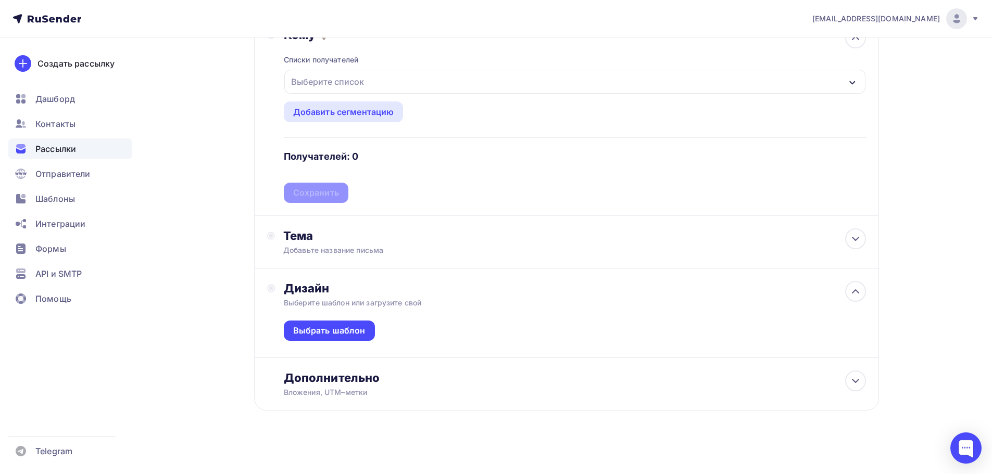
scroll to position [277, 0]
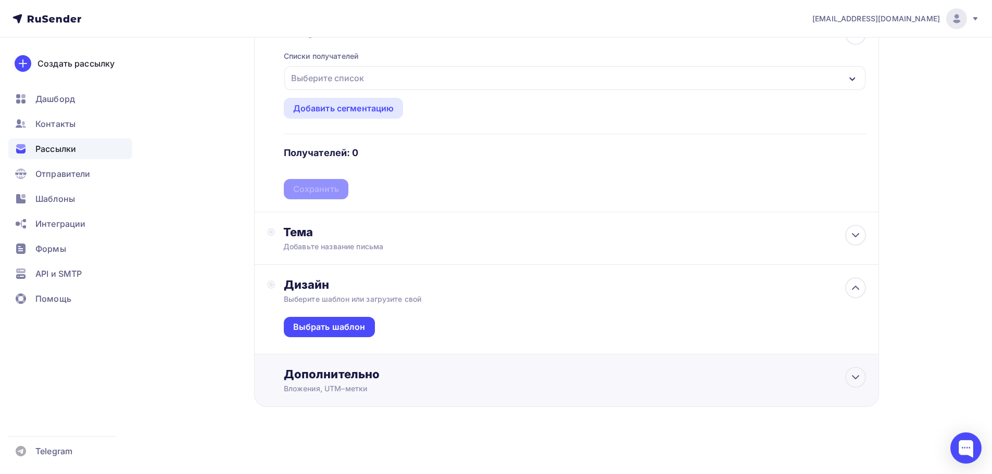
click at [314, 385] on div "Вложения, UTM–метки" at bounding box center [546, 389] width 524 height 10
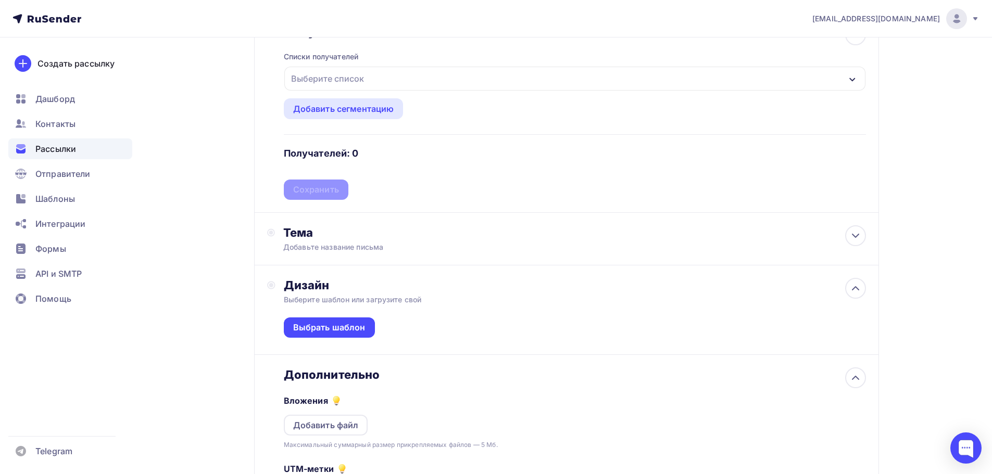
scroll to position [381, 0]
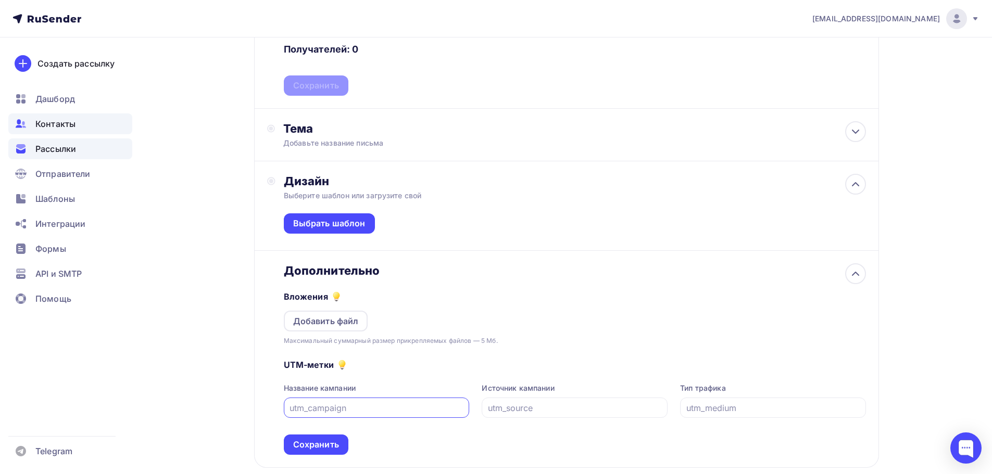
click at [62, 120] on span "Контакты" at bounding box center [55, 124] width 40 height 12
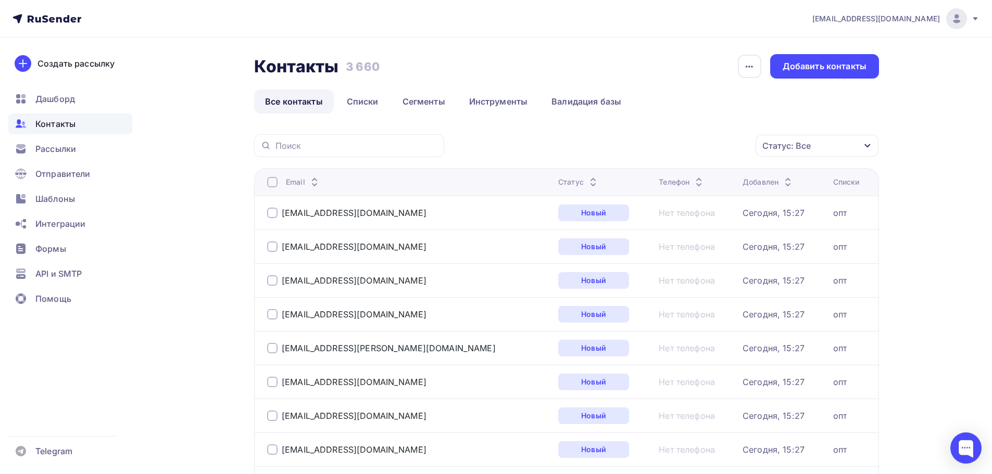
click at [946, 19] on div at bounding box center [956, 18] width 21 height 21
click at [855, 65] on span "[DEMOGRAPHIC_DATA]" at bounding box center [870, 66] width 95 height 12
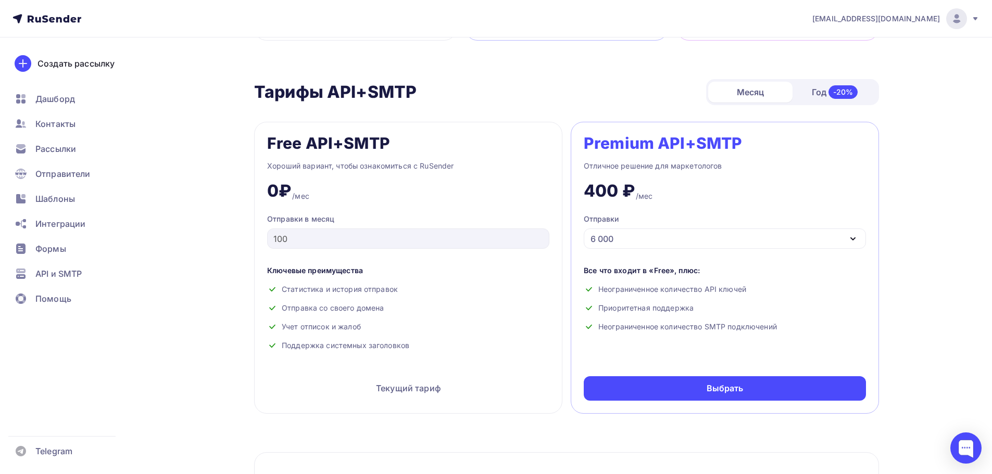
scroll to position [468, 0]
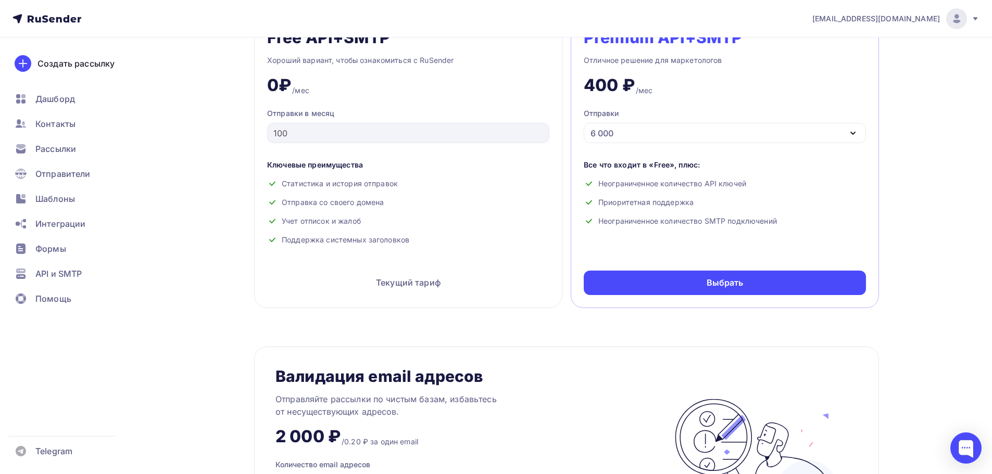
click at [775, 130] on div "6 000" at bounding box center [724, 133] width 282 height 20
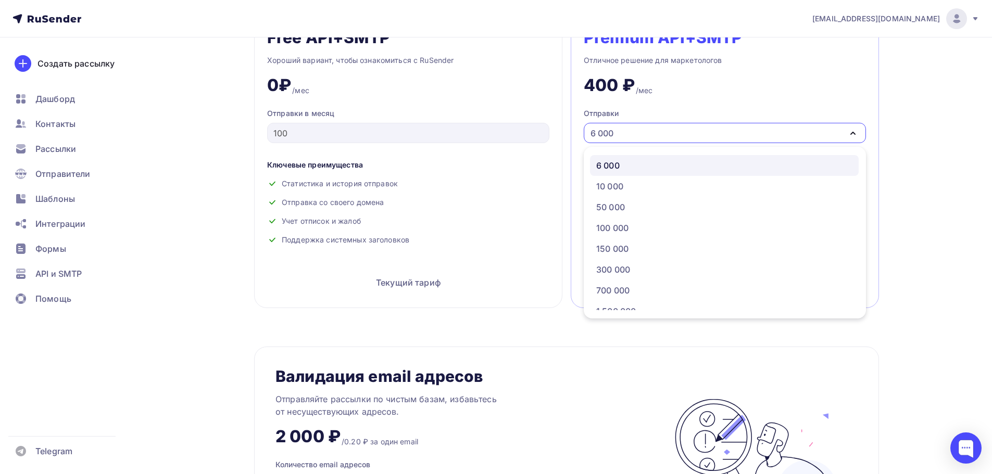
click at [911, 158] on div "Тарифы Тарифы Месяц Год -20% Free Хороший вариант, чтобы ознакомиться с RuSende…" at bounding box center [495, 360] width 853 height 1582
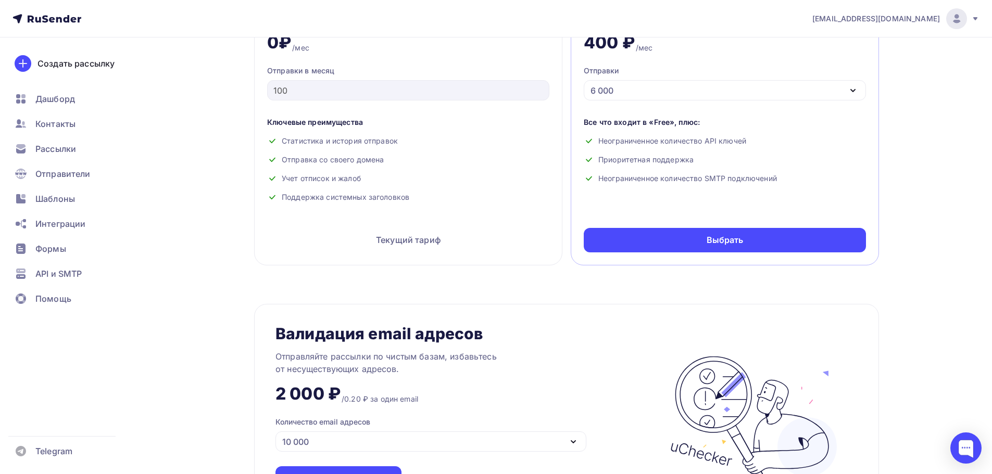
scroll to position [625, 0]
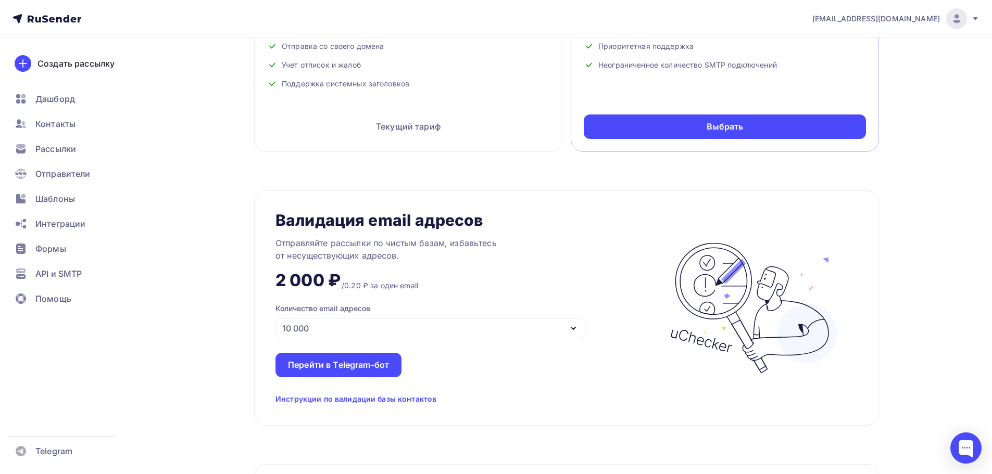
click at [527, 321] on div "10 000" at bounding box center [430, 328] width 311 height 20
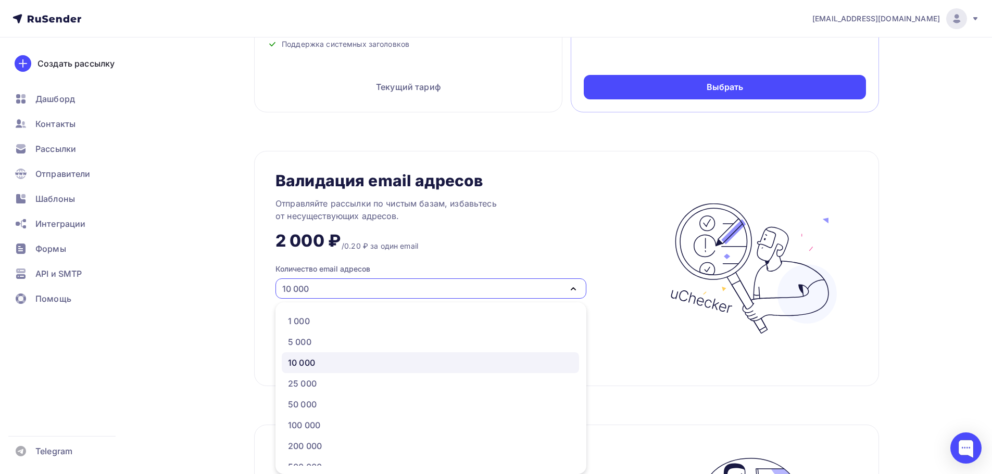
click at [908, 261] on div "Тарифы Тарифы Месяц Год -20% Free Хороший вариант, чтобы ознакомиться с RuSende…" at bounding box center [495, 164] width 853 height 1582
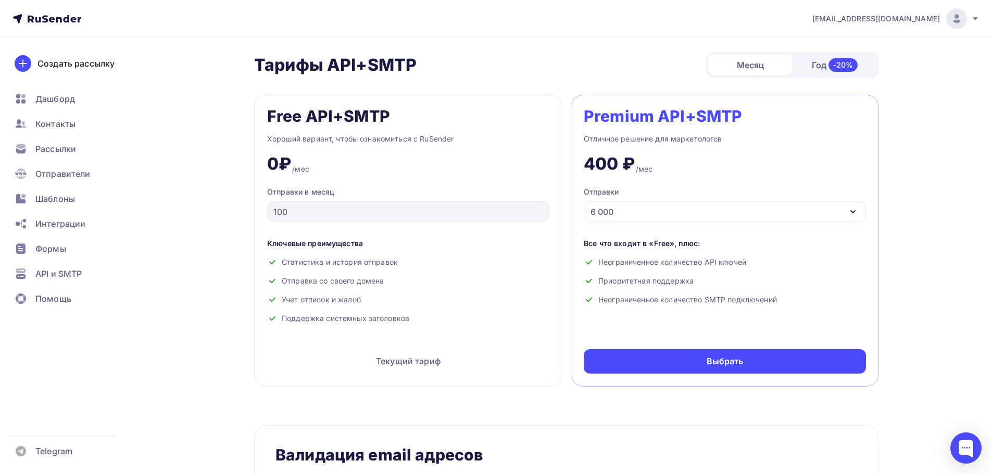
scroll to position [300, 0]
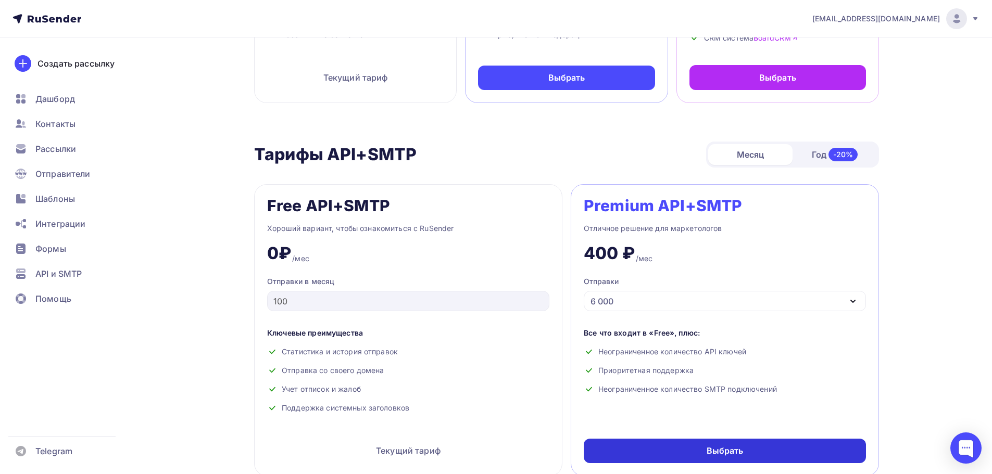
click at [786, 449] on div "Выбрать" at bounding box center [724, 451] width 282 height 24
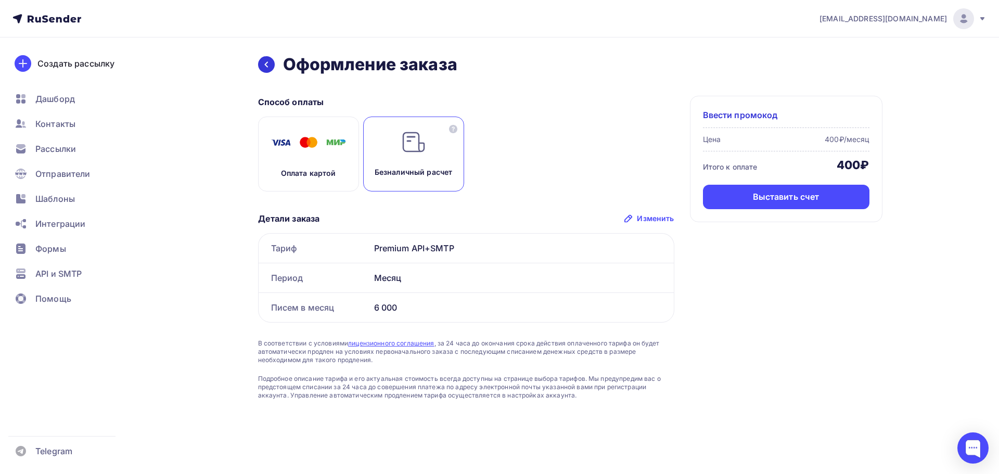
click at [269, 68] on icon at bounding box center [266, 64] width 8 height 8
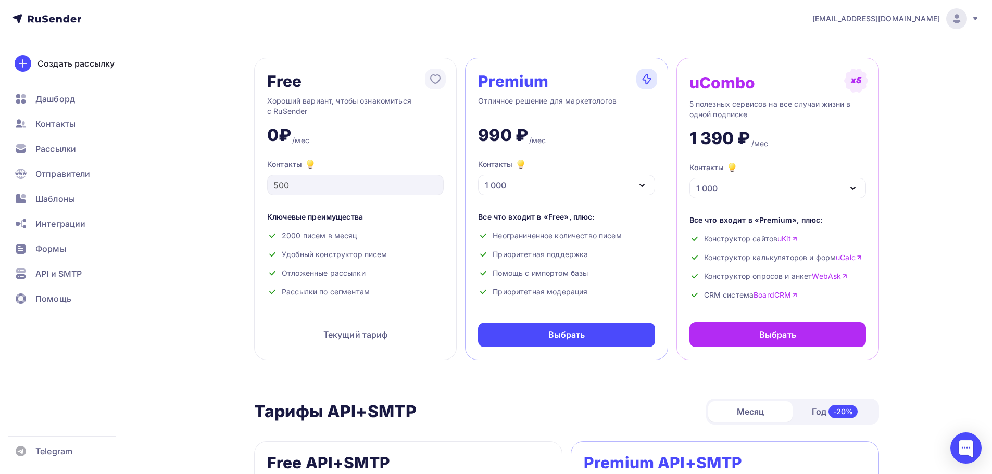
scroll to position [40, 0]
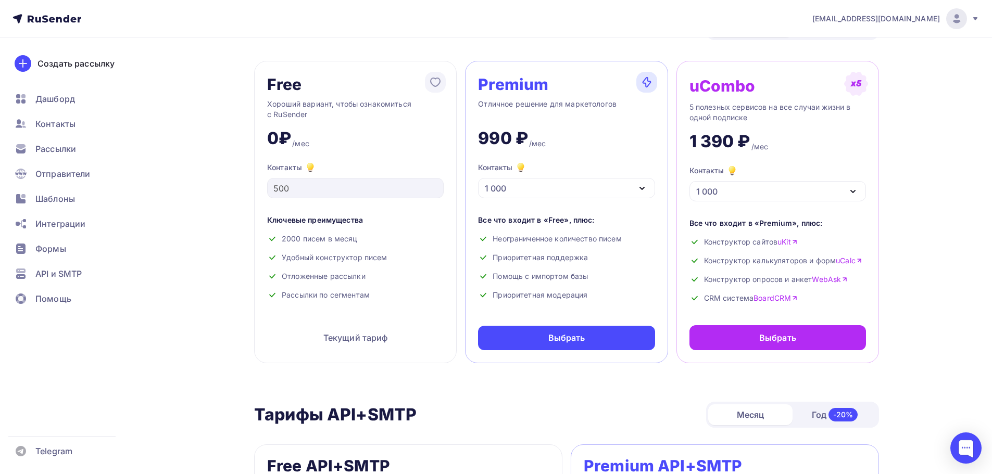
click at [613, 191] on div "1 000" at bounding box center [566, 188] width 176 height 20
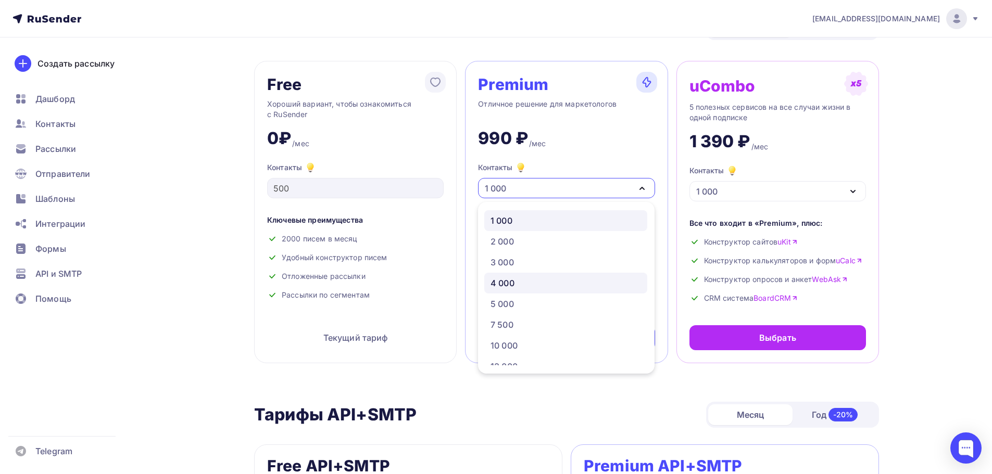
click at [585, 277] on div "4 000" at bounding box center [565, 283] width 150 height 12
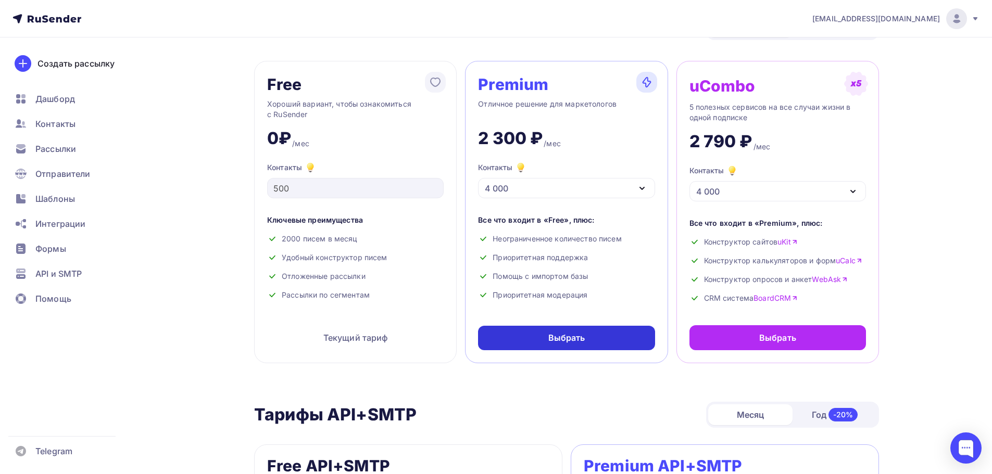
click at [586, 340] on div "Выбрать" at bounding box center [566, 338] width 176 height 24
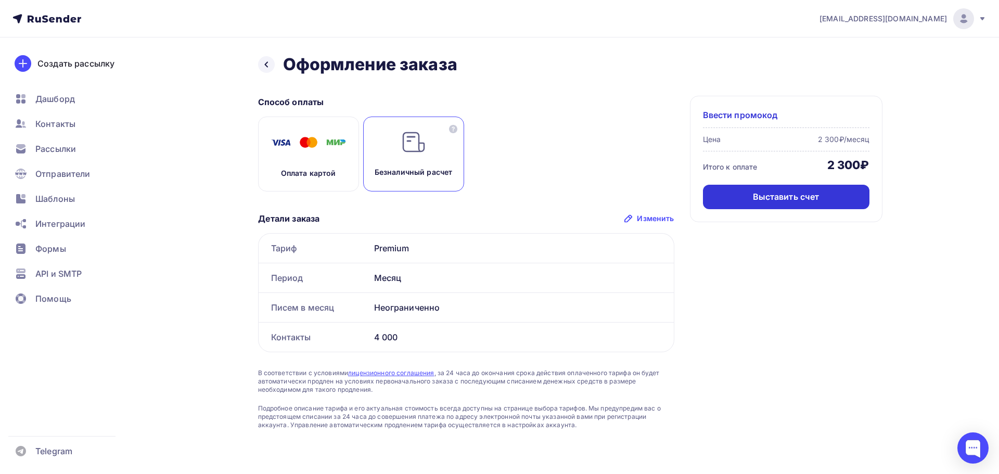
click at [790, 201] on div "Выставить счет" at bounding box center [786, 197] width 67 height 12
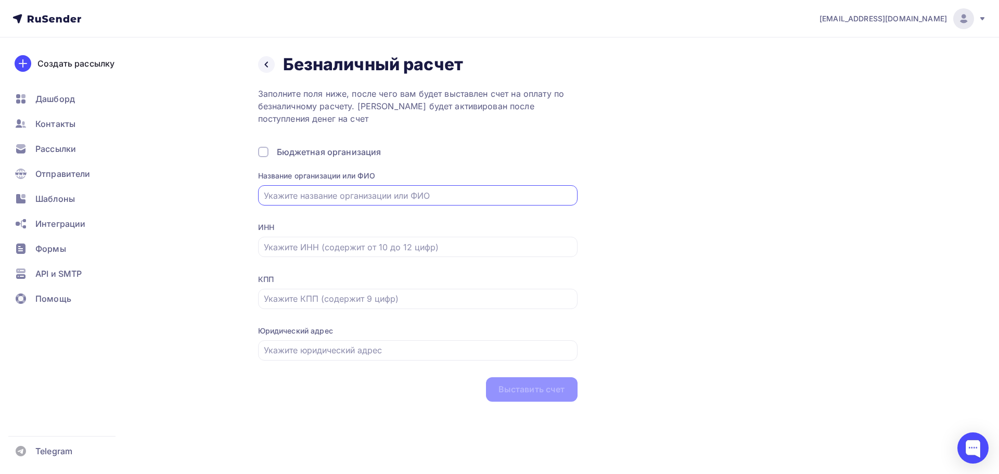
click at [389, 194] on input "text" at bounding box center [418, 195] width 308 height 12
type input "ООО ФИЛЕО"
click at [484, 252] on input "text" at bounding box center [418, 247] width 308 height 12
type input "2130043792"
click at [403, 311] on div "КПП" at bounding box center [418, 298] width 320 height 48
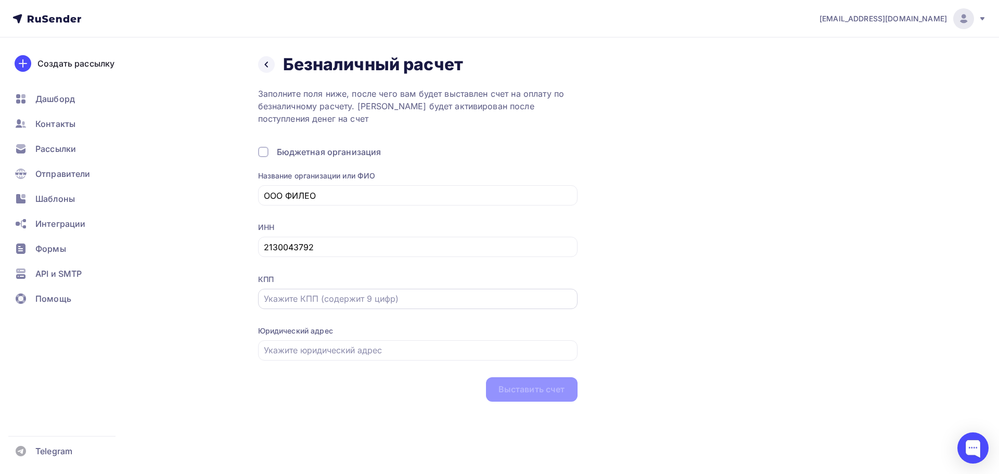
click at [407, 302] on input "text" at bounding box center [418, 299] width 308 height 12
type input "213001001"
click at [421, 357] on div at bounding box center [418, 350] width 320 height 20
click at [421, 349] on input "text" at bounding box center [418, 350] width 308 height 12
paste input "г. Чебоксары, ул. Текстильщиков , д.8 а"
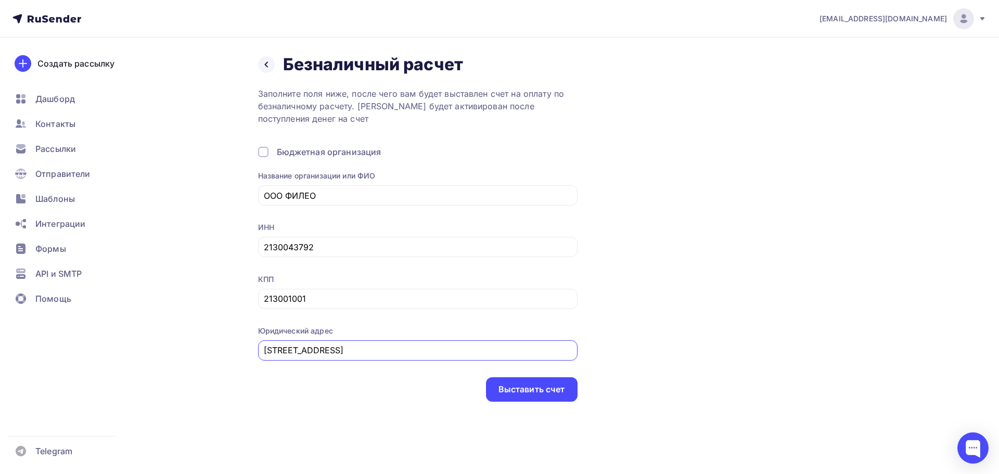
type input "г. Чебоксары, ул. Текстильщиков , д.8 а"
click at [446, 396] on div "Выставить счет" at bounding box center [418, 389] width 320 height 24
click at [499, 389] on div "Выставить счет" at bounding box center [532, 390] width 67 height 12
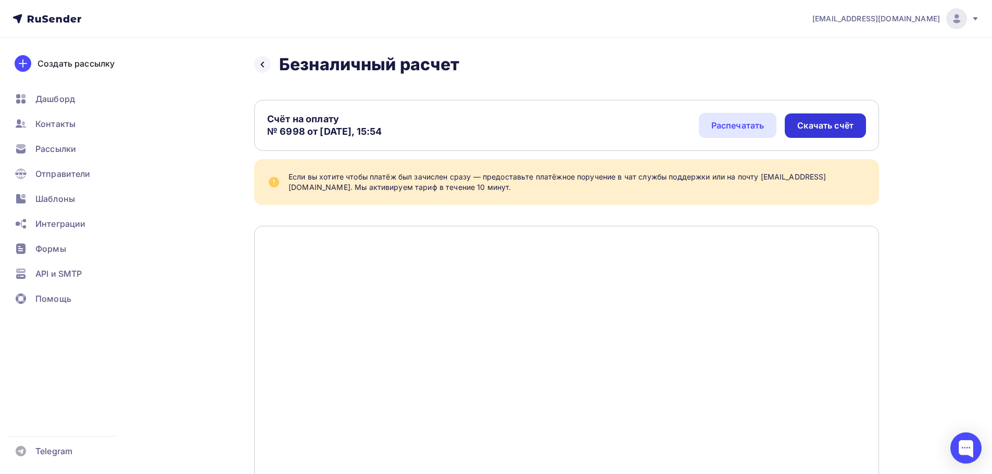
click at [821, 133] on div "Скачать счёт" at bounding box center [824, 125] width 81 height 24
click at [267, 62] on div at bounding box center [262, 64] width 17 height 17
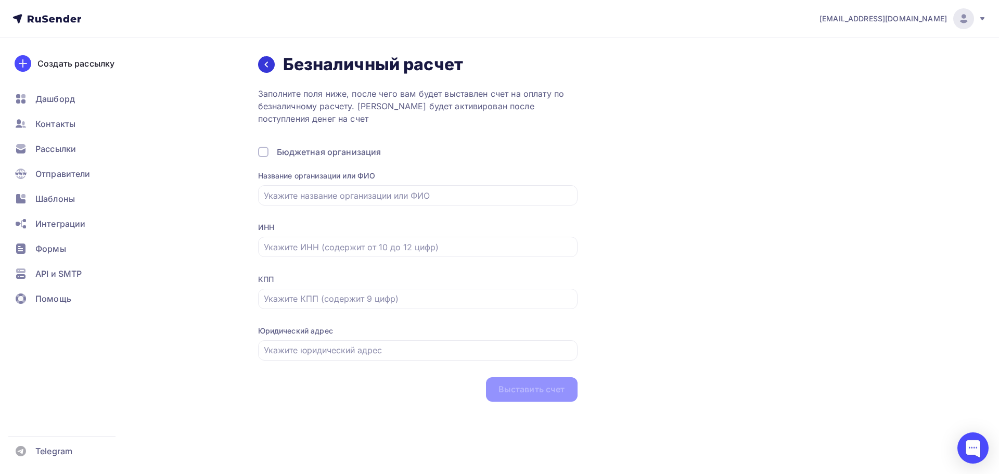
click at [267, 62] on icon at bounding box center [266, 64] width 8 height 8
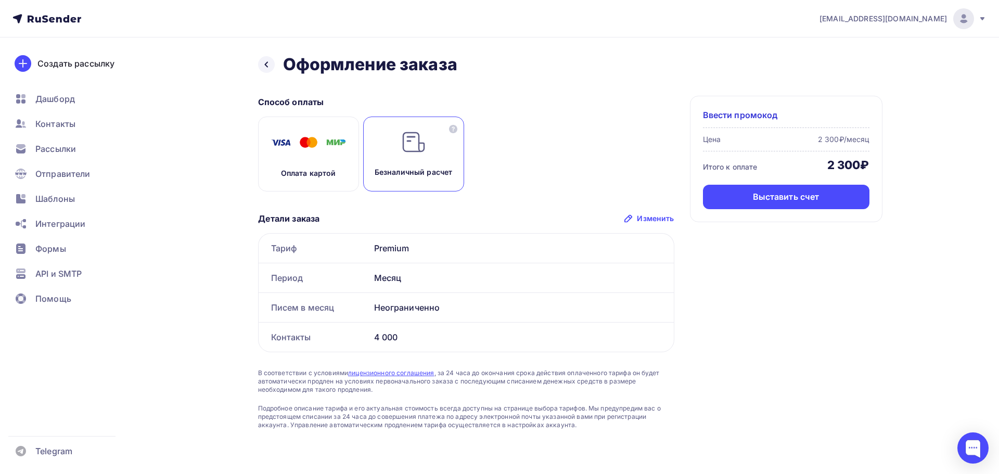
click at [267, 62] on icon at bounding box center [266, 64] width 8 height 8
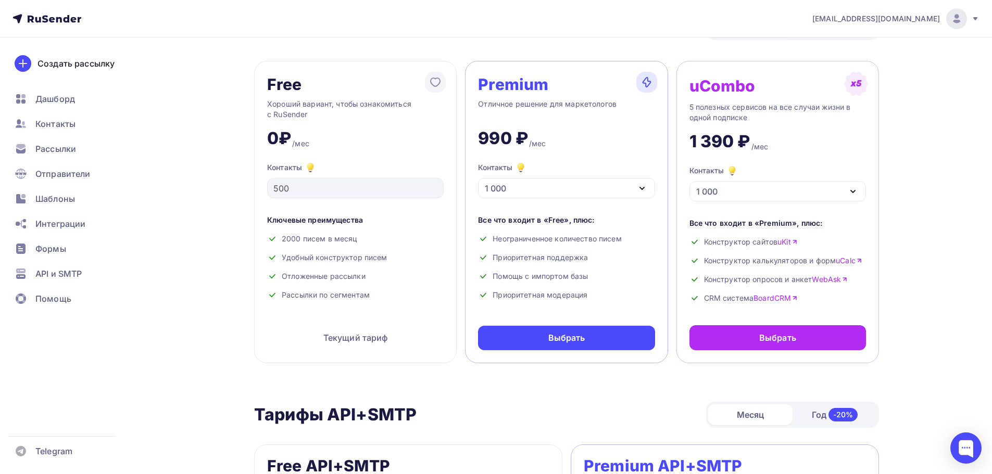
scroll to position [352, 0]
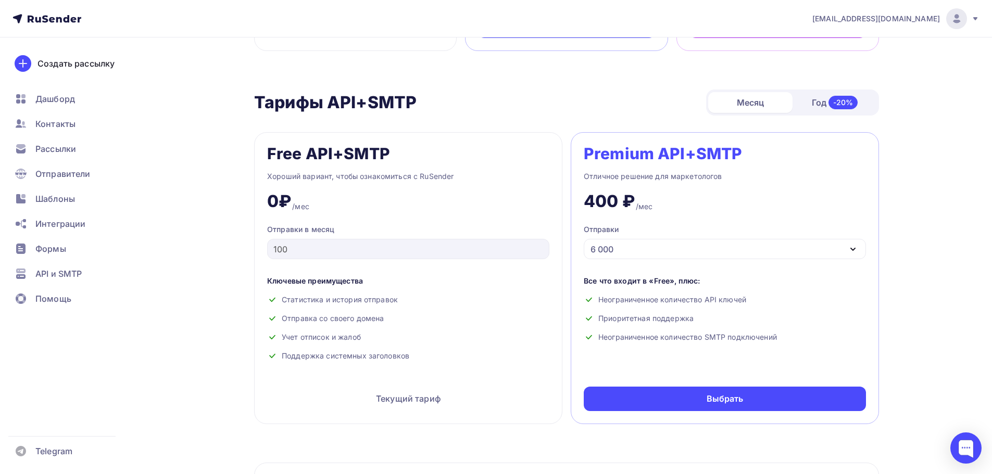
click at [743, 247] on div "6 000" at bounding box center [724, 249] width 282 height 20
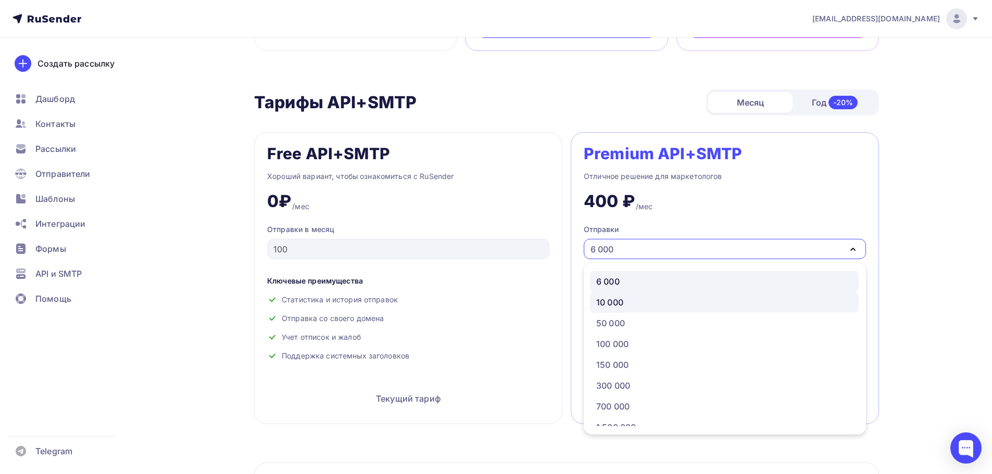
click at [723, 301] on div "10 000" at bounding box center [724, 302] width 256 height 12
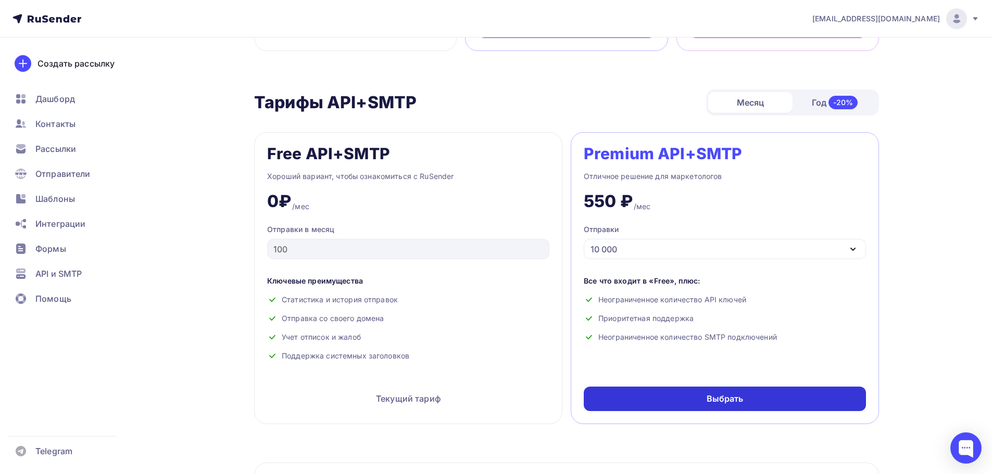
click at [711, 397] on div "Выбрать" at bounding box center [724, 399] width 37 height 12
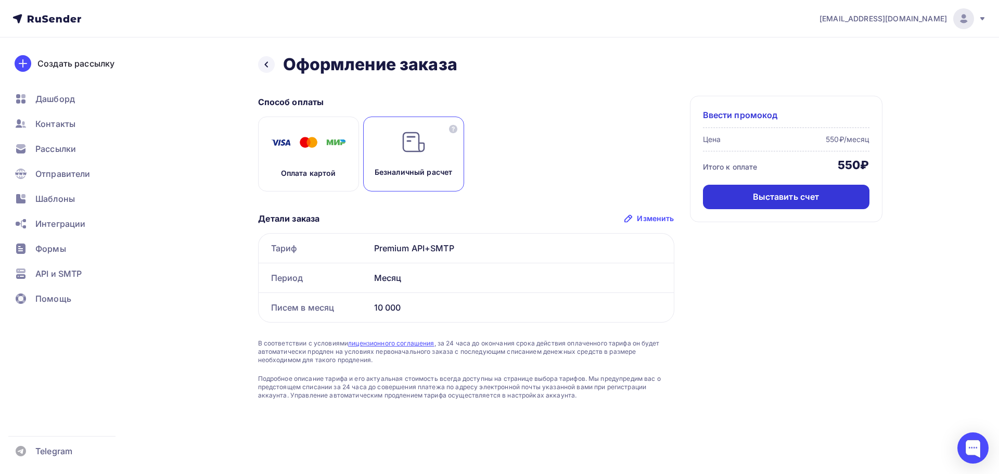
click at [772, 200] on div "Выставить счет" at bounding box center [786, 197] width 67 height 12
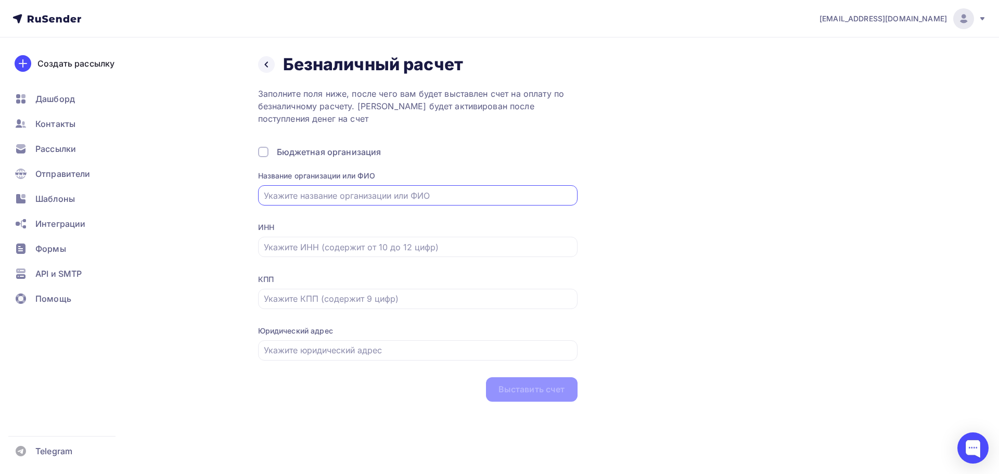
click at [422, 195] on input "text" at bounding box center [418, 195] width 308 height 12
click at [416, 340] on div at bounding box center [418, 350] width 320 height 20
click at [416, 345] on input "text" at bounding box center [418, 350] width 308 height 12
paste input "г. Чебоксары, ул. Текстильщиков , д.8 а"
type input "г. Чебоксары, ул. Текстильщиков , д.8 а"
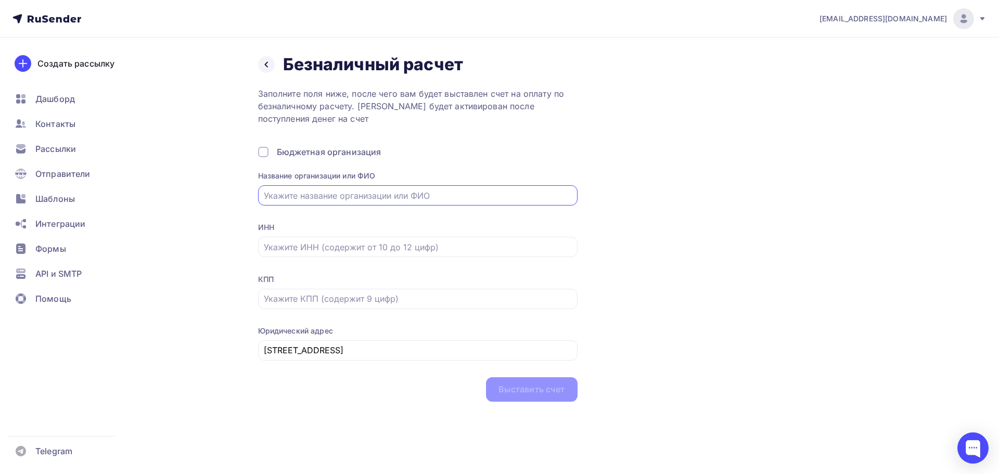
click at [387, 189] on input "text" at bounding box center [418, 195] width 308 height 12
type input "Л"
type input "ООО ФИЛЕО"
click at [408, 248] on input "text" at bounding box center [418, 247] width 308 height 12
type input "2130043792"
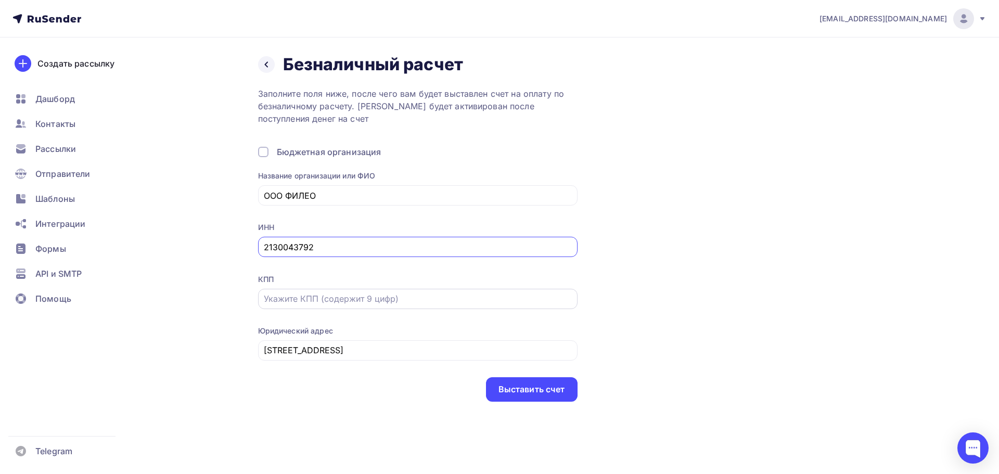
click at [432, 301] on input "text" at bounding box center [418, 299] width 308 height 12
type input "213001001"
click at [521, 386] on div "Выставить счет" at bounding box center [532, 390] width 67 height 12
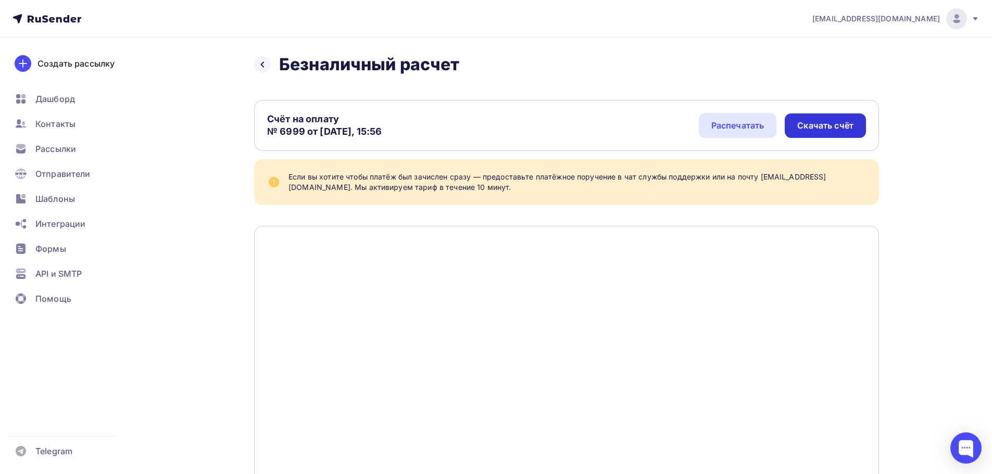
click at [822, 131] on div "Скачать счёт" at bounding box center [825, 126] width 56 height 12
click at [60, 192] on div "Шаблоны" at bounding box center [70, 198] width 124 height 21
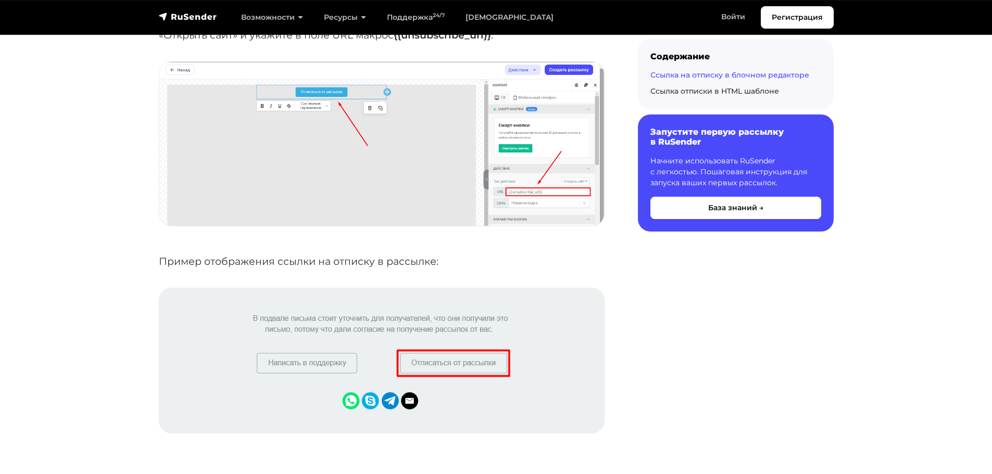
scroll to position [1353, 0]
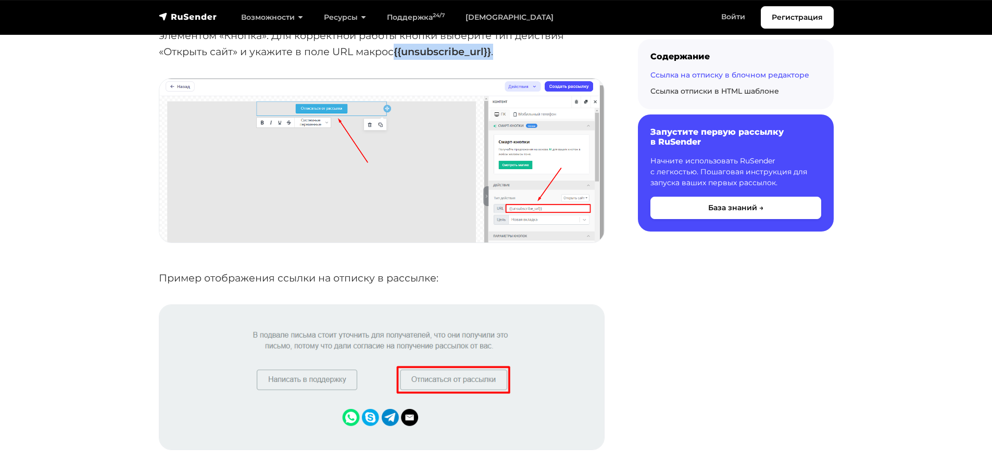
drag, startPoint x: 502, startPoint y: 54, endPoint x: 397, endPoint y: 57, distance: 105.2
click at [397, 57] on p "Для добавления ссылки на отписку в виде кнопки вы можете воспользоваться элемен…" at bounding box center [382, 35] width 446 height 48
copy p "{{unsubscribe_url}} ."
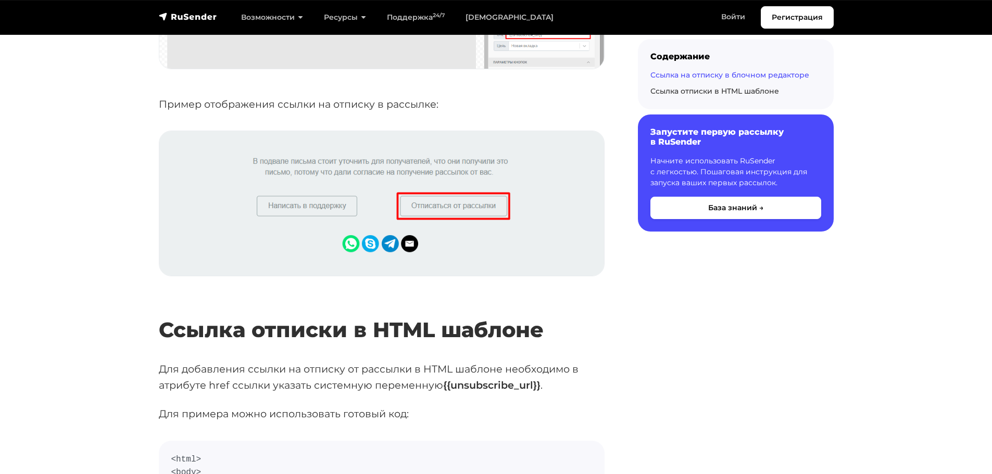
scroll to position [1614, 0]
